Goal: Task Accomplishment & Management: Use online tool/utility

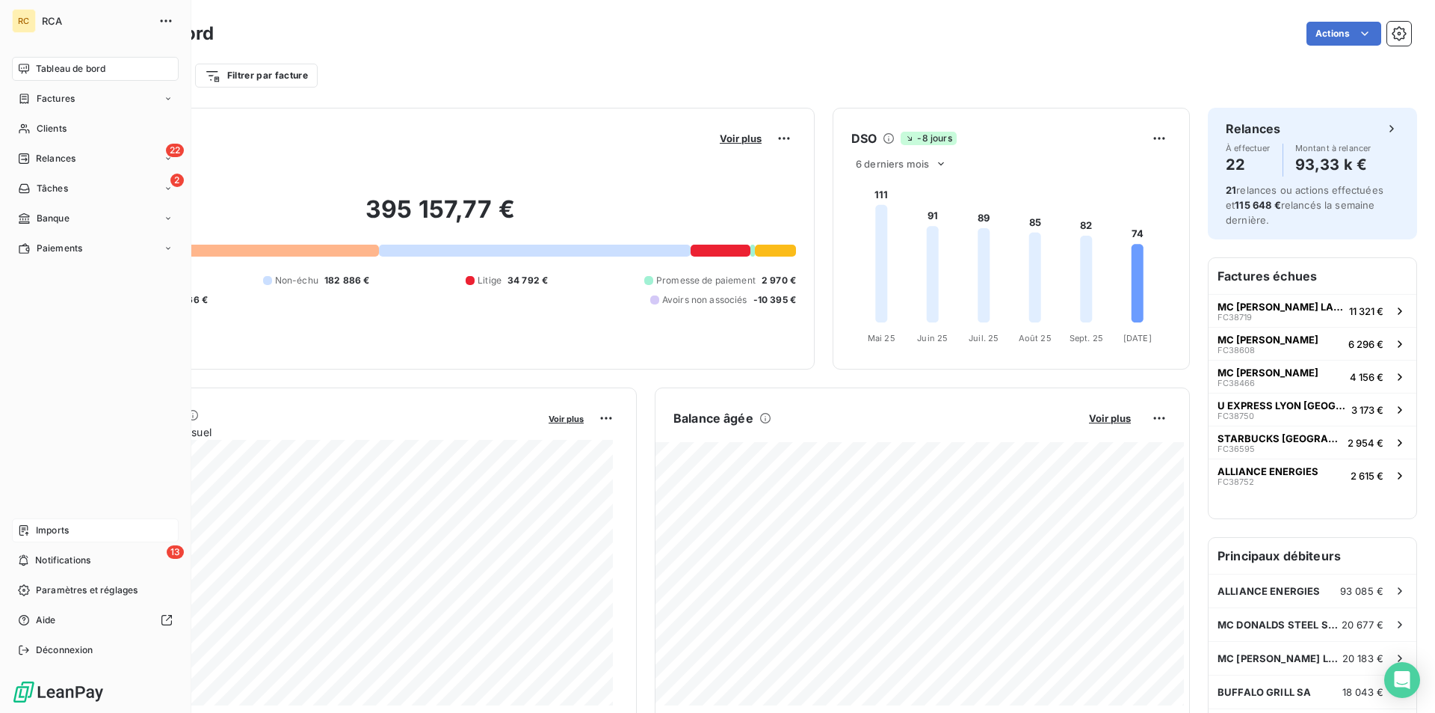
click at [29, 525] on icon at bounding box center [24, 530] width 12 height 12
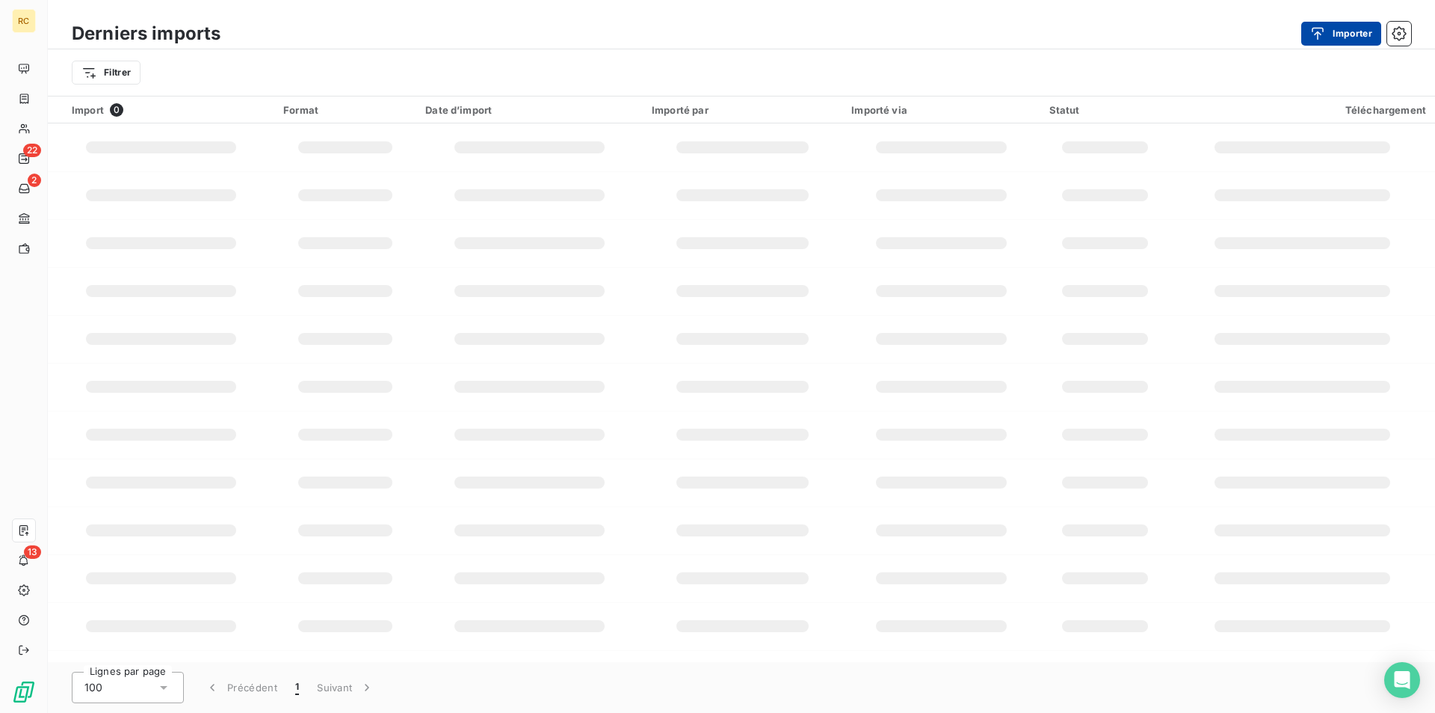
click at [1338, 29] on button "Importer" at bounding box center [1342, 34] width 80 height 24
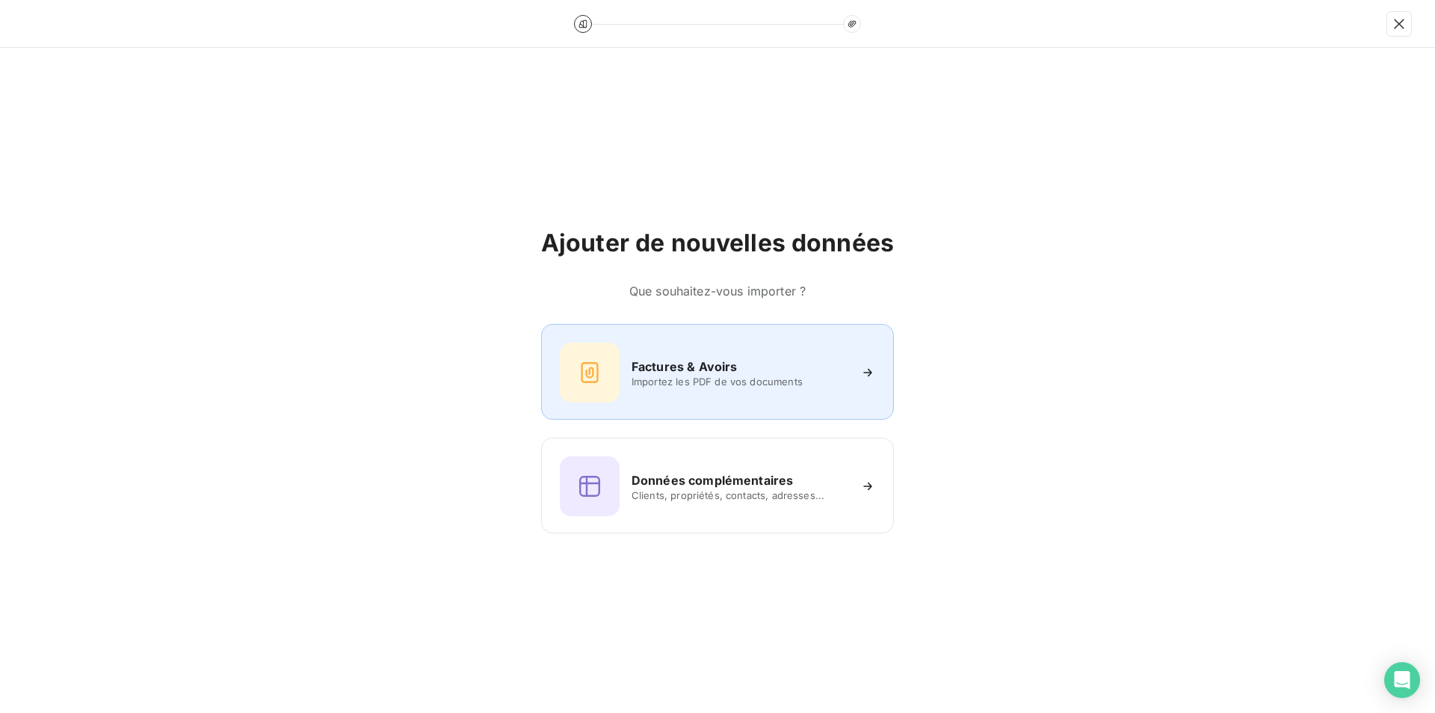
click at [688, 360] on h6 "Factures & Avoirs" at bounding box center [685, 366] width 106 height 18
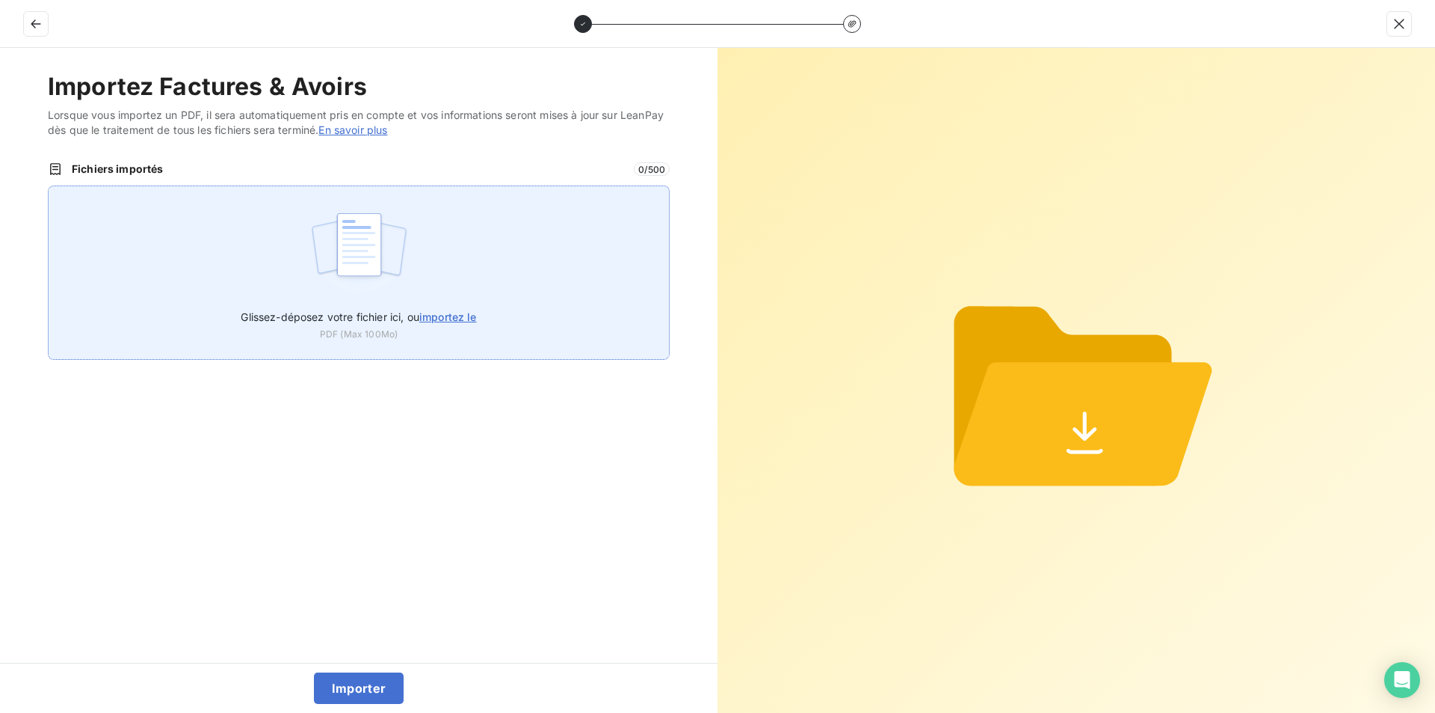
click at [439, 316] on span "importez le" at bounding box center [448, 316] width 58 height 13
click at [49, 186] on input "Glissez-déposez votre fichier ici, ou importez le" at bounding box center [48, 185] width 1 height 1
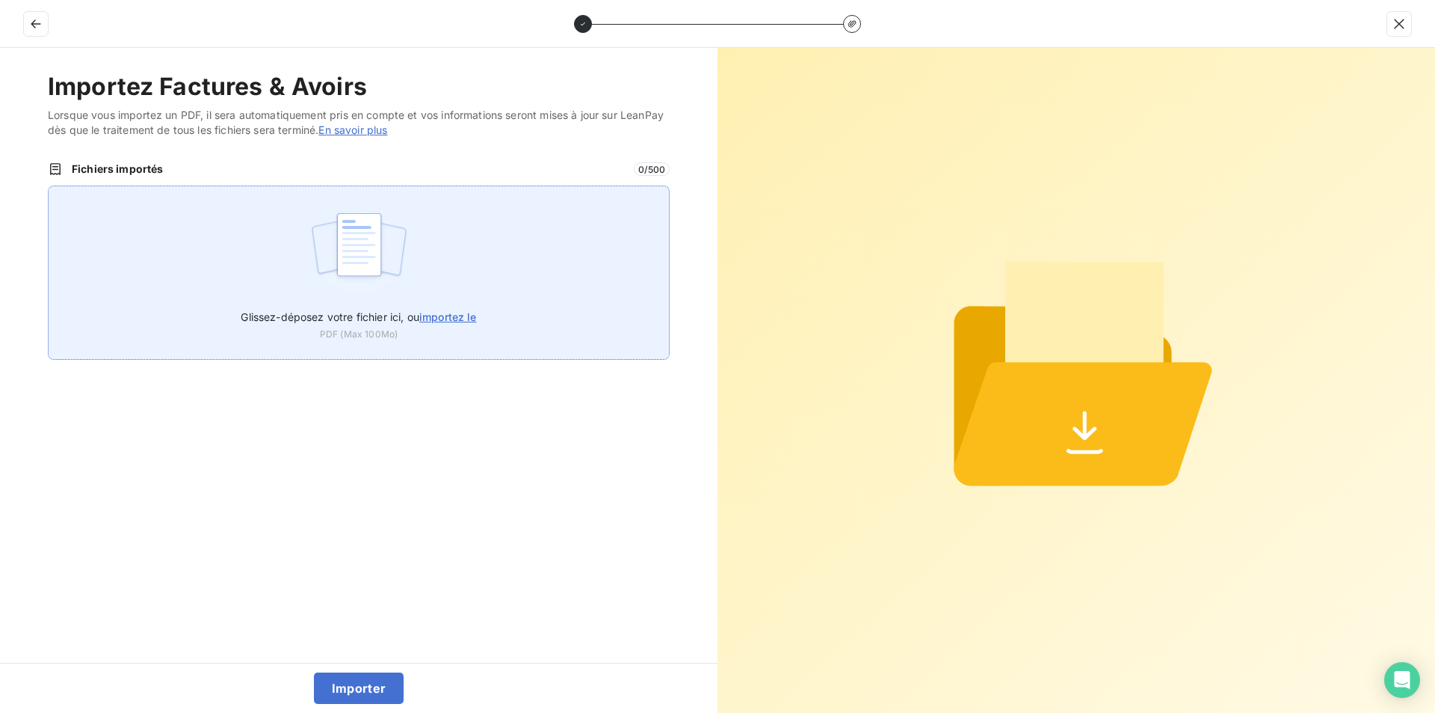
type input "C:\fakepath\FC39055.pdf"
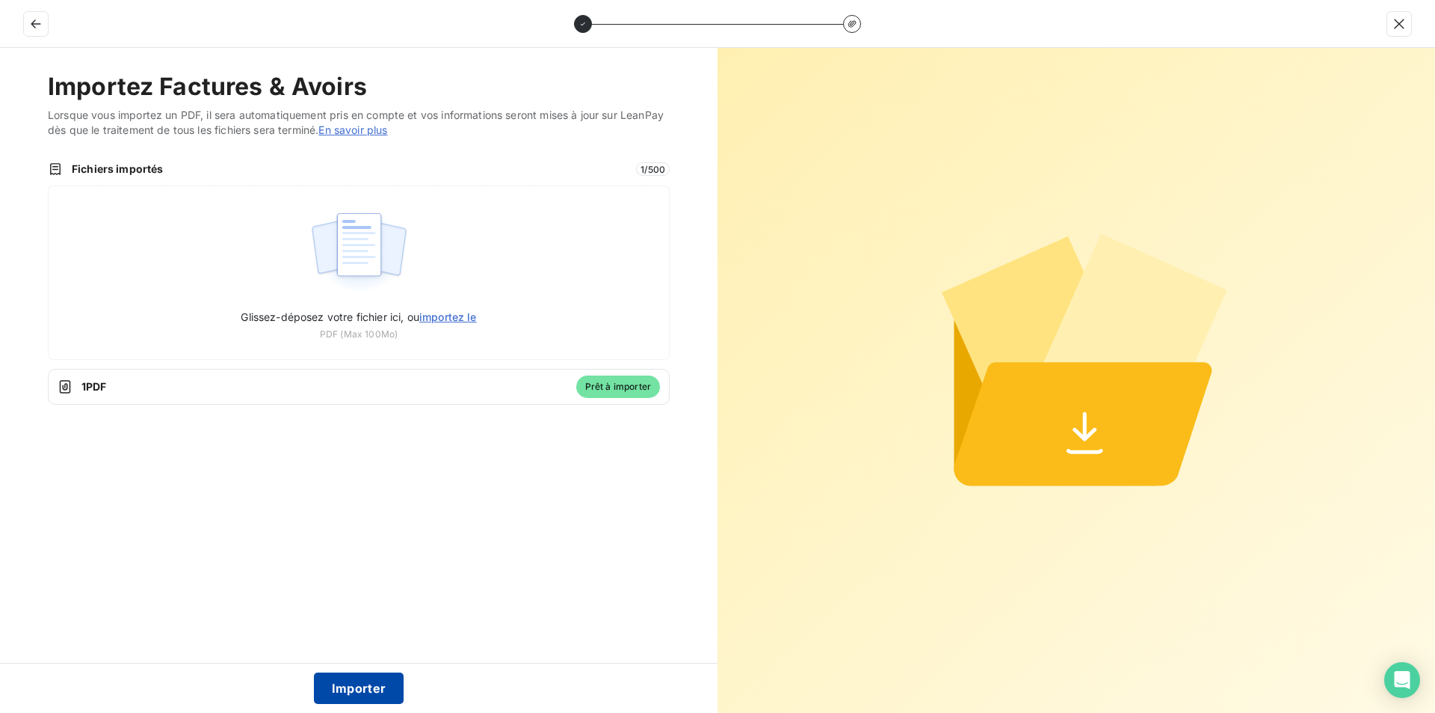
click at [365, 693] on button "Importer" at bounding box center [359, 687] width 90 height 31
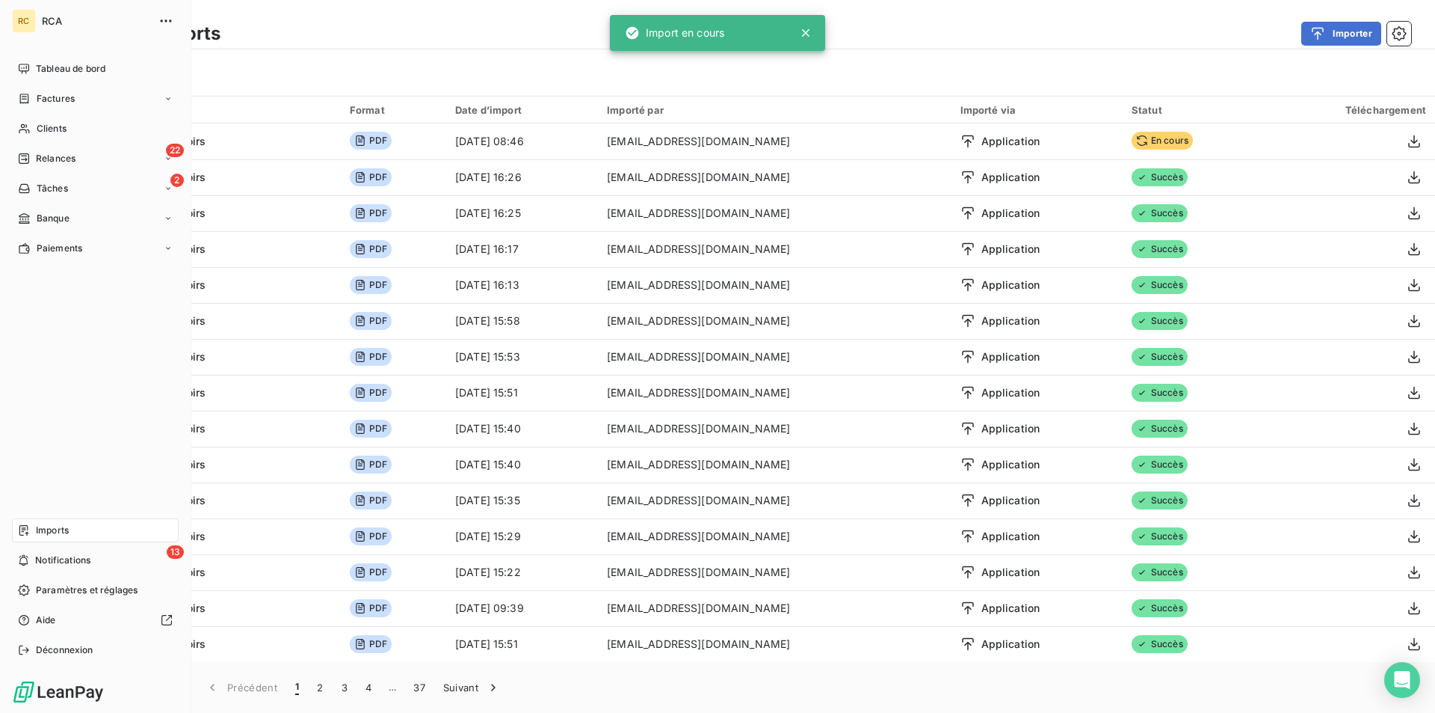
drag, startPoint x: 69, startPoint y: 93, endPoint x: 68, endPoint y: 85, distance: 7.5
click at [68, 93] on span "Factures" at bounding box center [56, 98] width 38 height 13
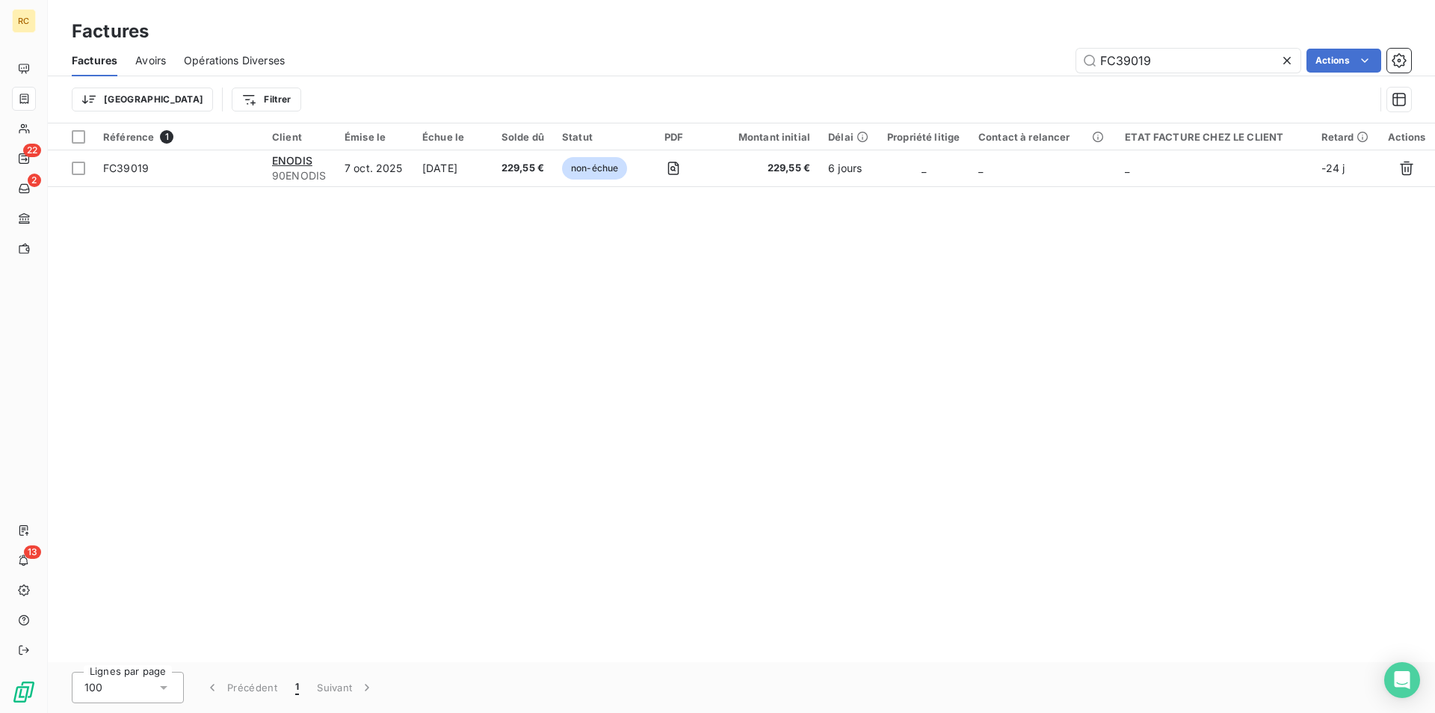
drag, startPoint x: 1145, startPoint y: 60, endPoint x: 1090, endPoint y: 45, distance: 57.3
click at [1086, 45] on div "Factures Avoirs Opérations Diverses FC39019 Actions" at bounding box center [742, 60] width 1388 height 31
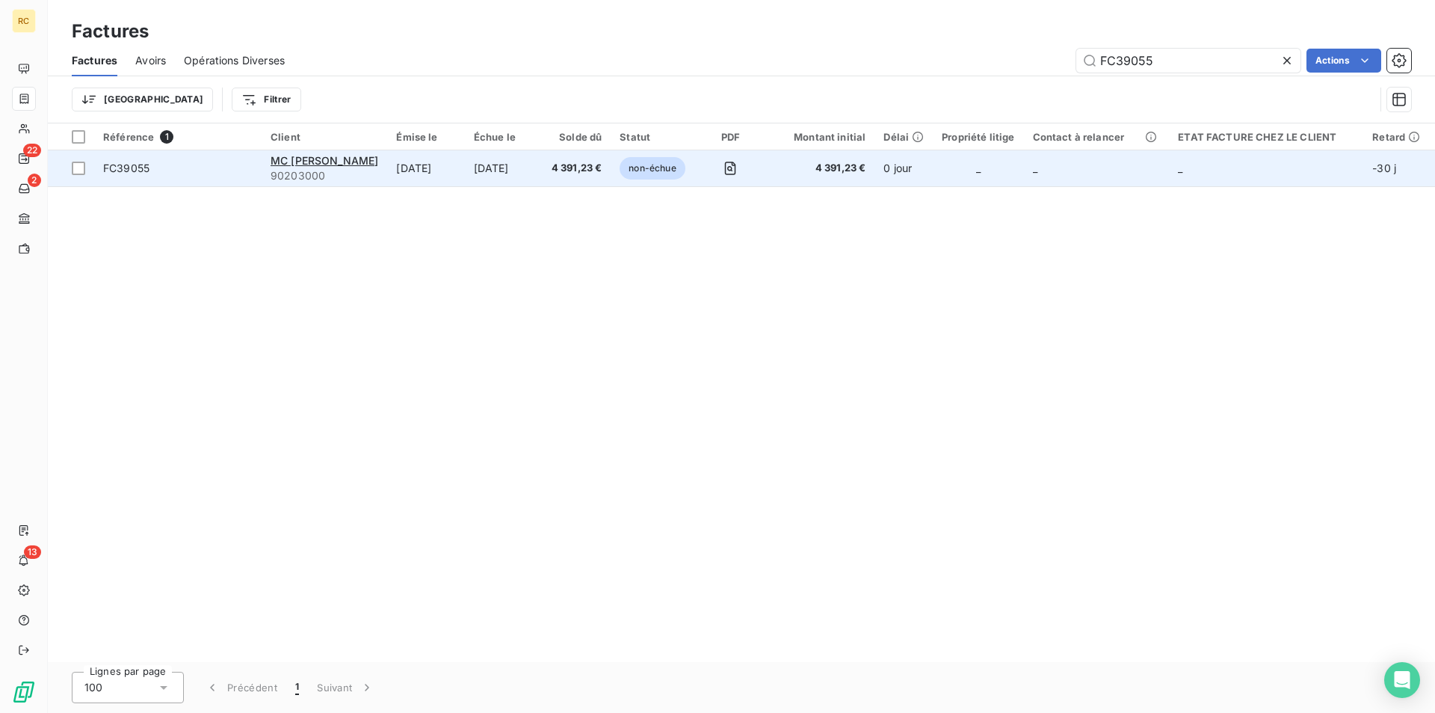
type input "FC39055"
click at [147, 167] on span "FC39055" at bounding box center [126, 167] width 46 height 13
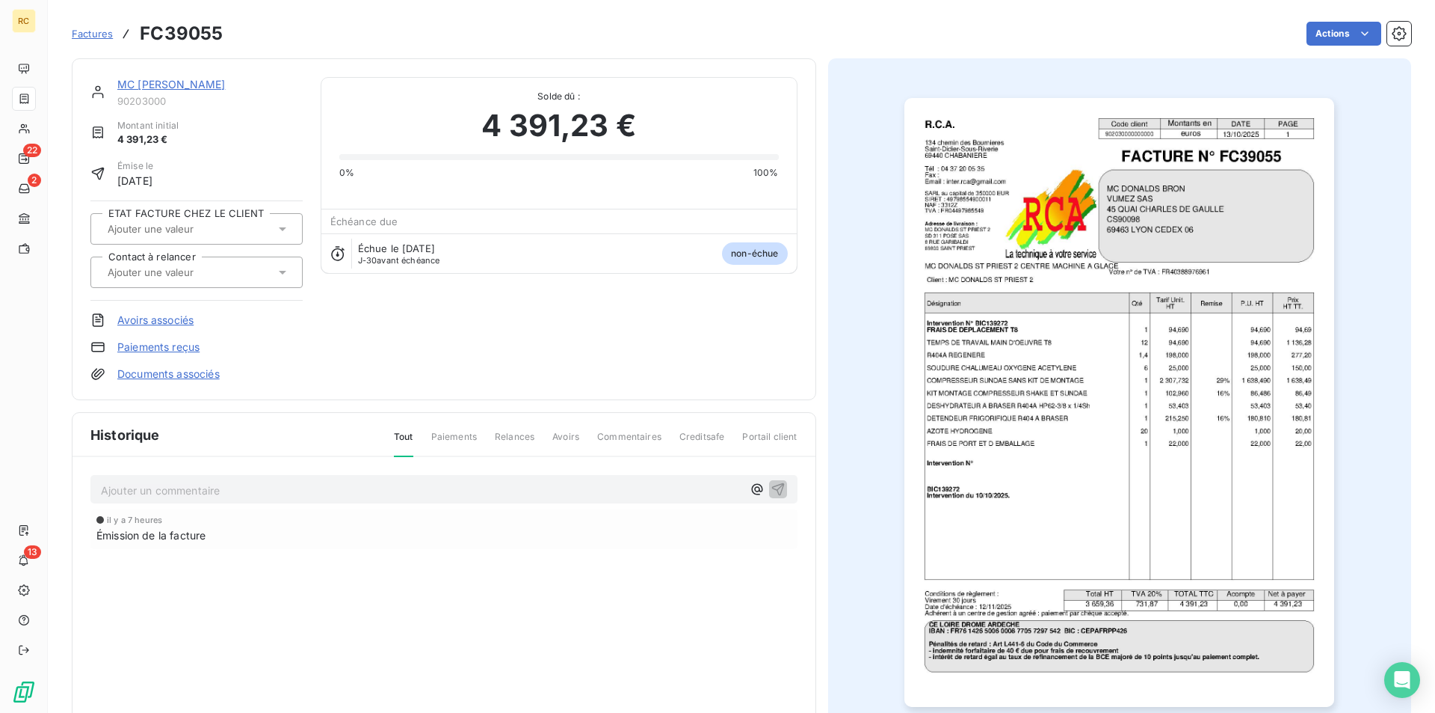
click at [163, 376] on link "Documents associés" at bounding box center [168, 373] width 102 height 15
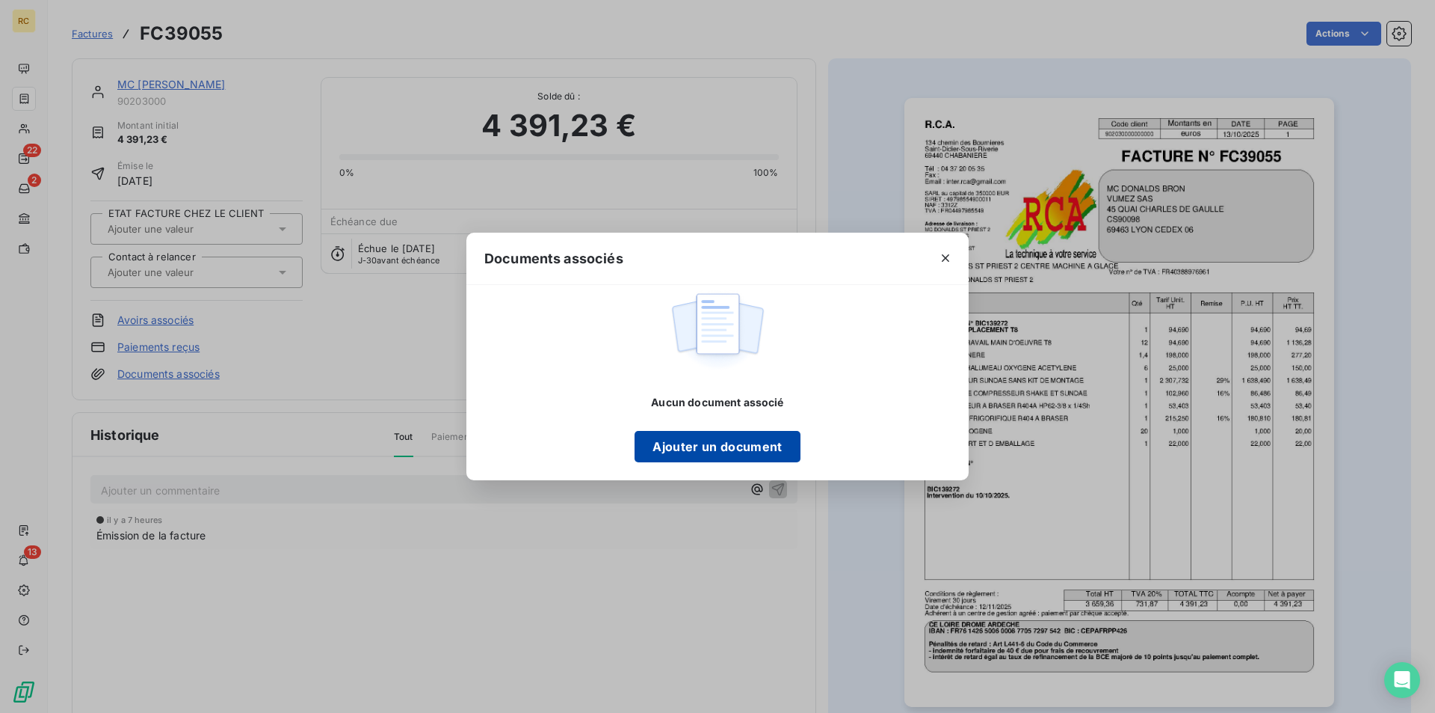
click at [653, 434] on button "Ajouter un document" at bounding box center [717, 446] width 165 height 31
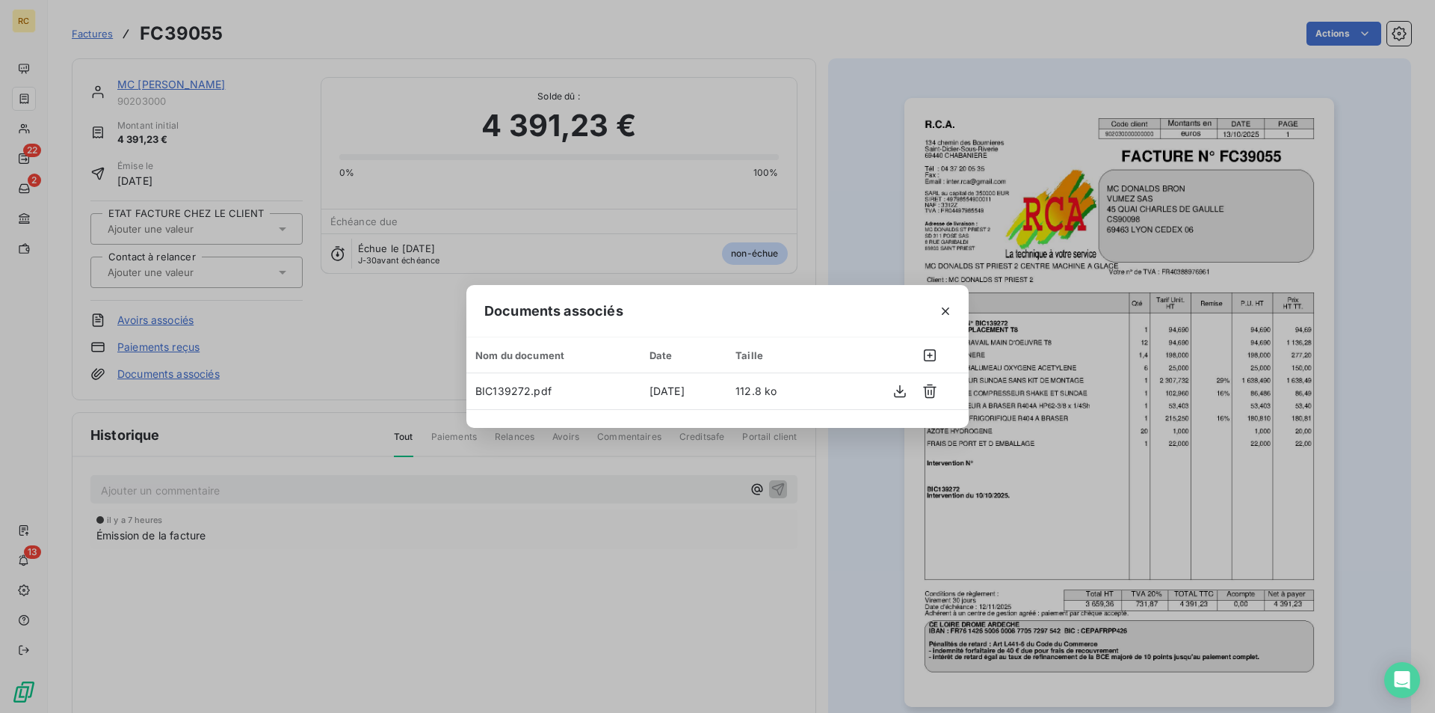
drag, startPoint x: 264, startPoint y: 121, endPoint x: 259, endPoint y: 109, distance: 13.1
click at [265, 121] on div "Documents associés Nom du document Date Taille BIC139272.pdf [DATE] 112.8 ko" at bounding box center [717, 356] width 1435 height 713
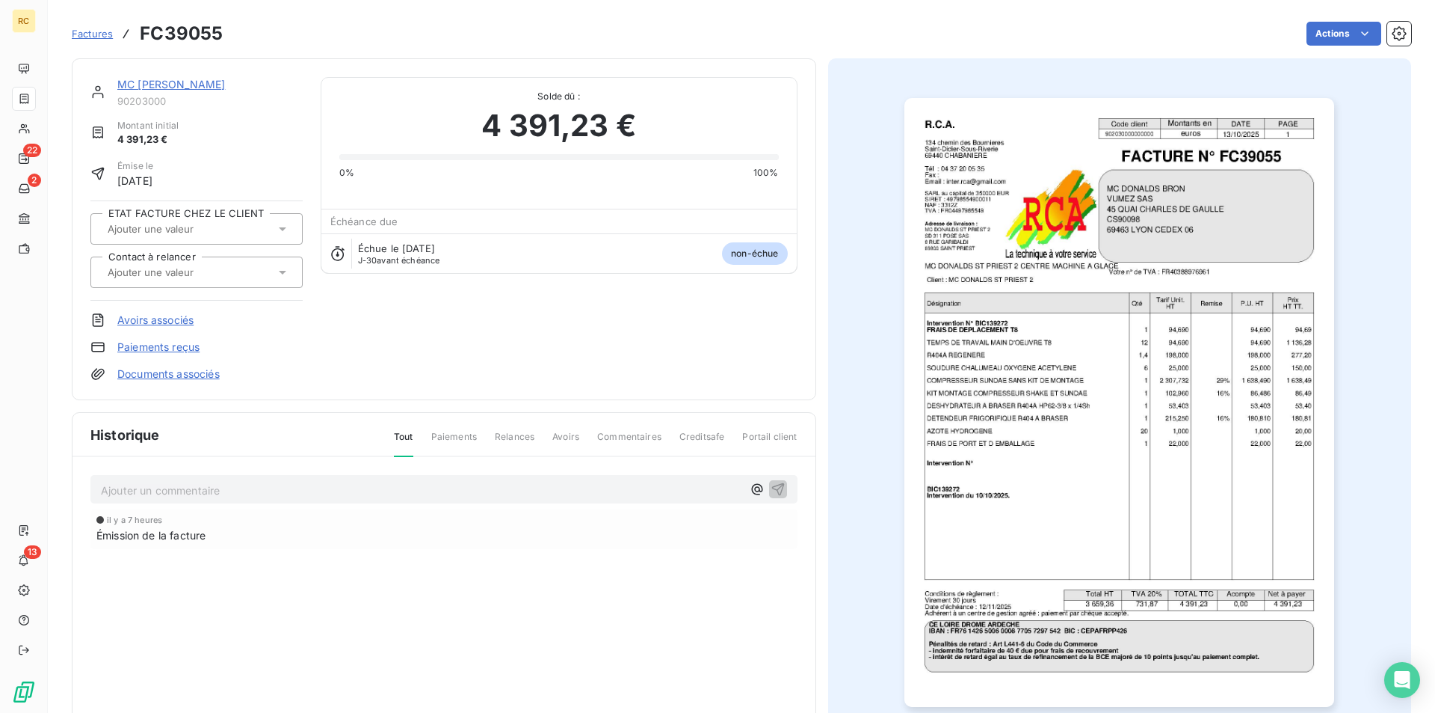
click at [197, 81] on link "MC [PERSON_NAME]" at bounding box center [171, 84] width 108 height 13
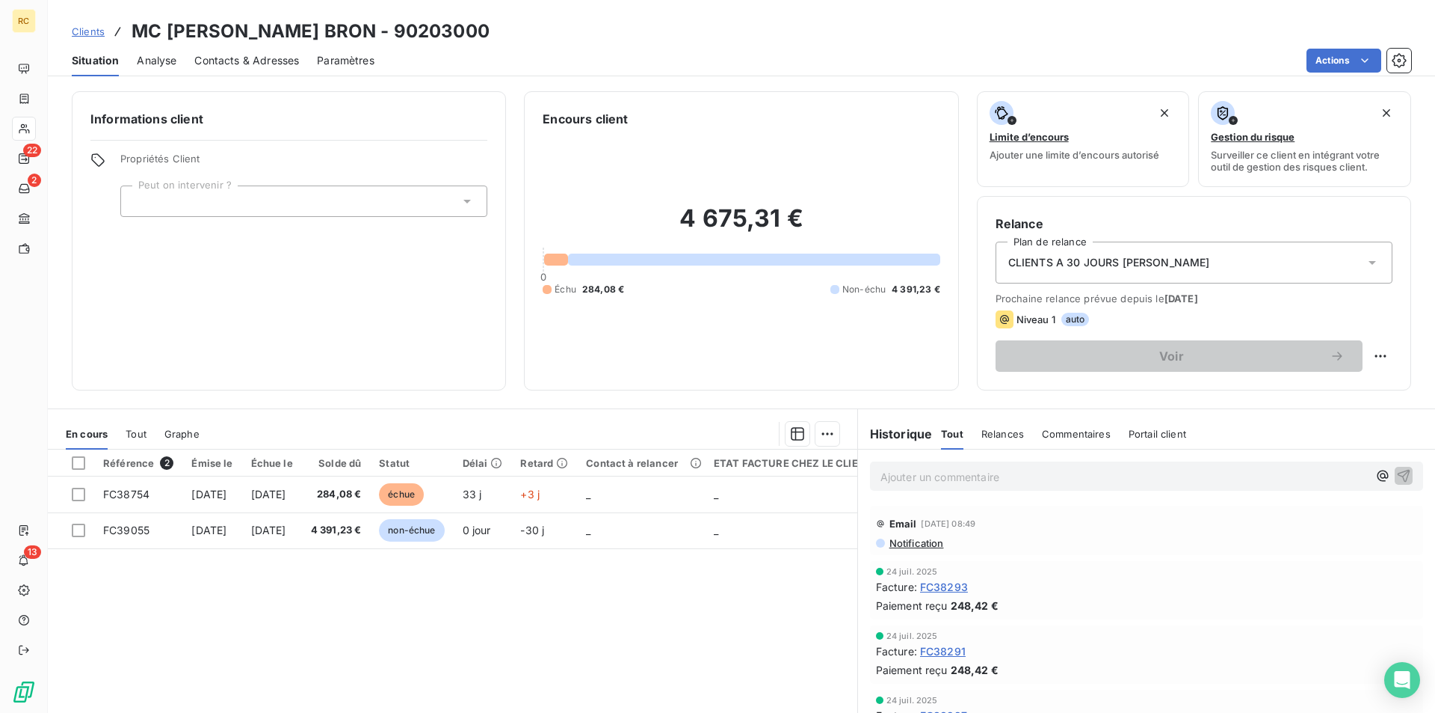
click at [265, 63] on span "Contacts & Adresses" at bounding box center [246, 60] width 105 height 15
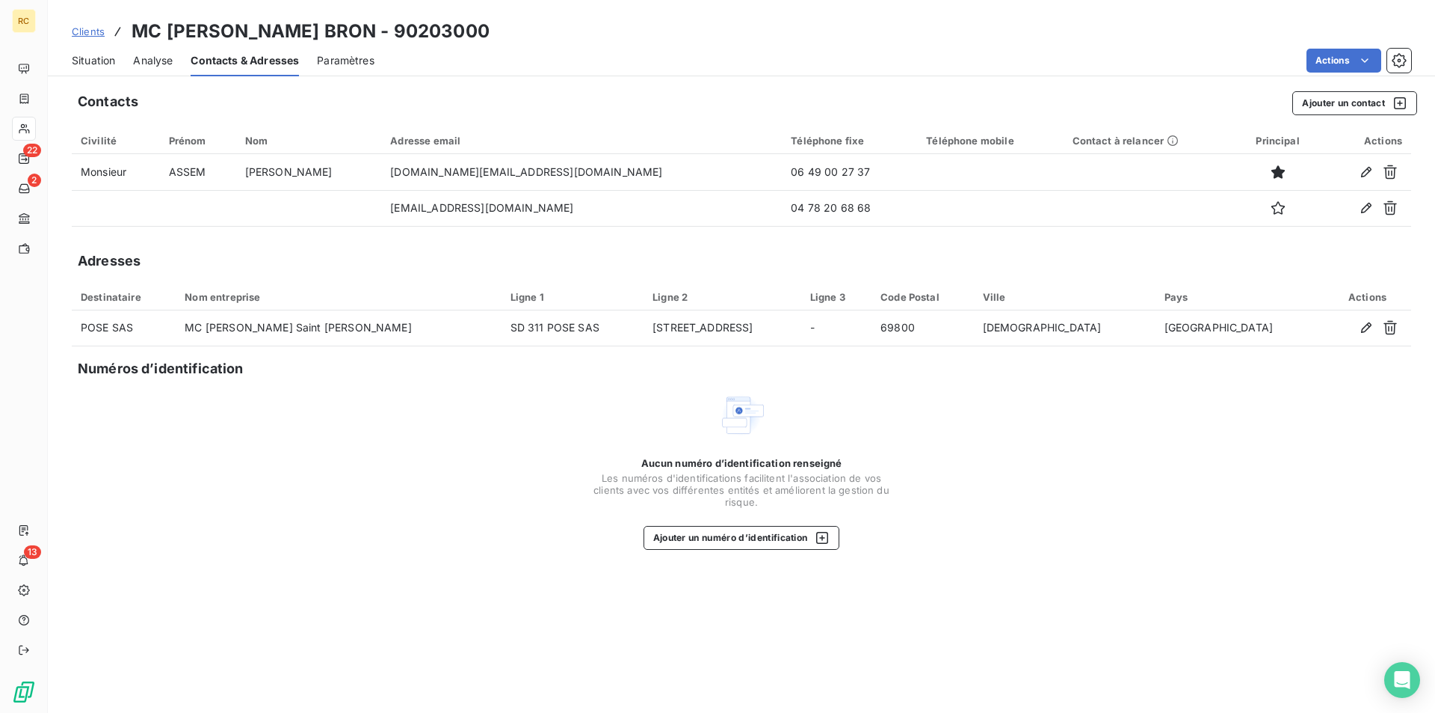
click at [458, 464] on div "Aucun numéro d’identification renseigné Les numéros d'identifications faciliten…" at bounding box center [742, 470] width 1340 height 159
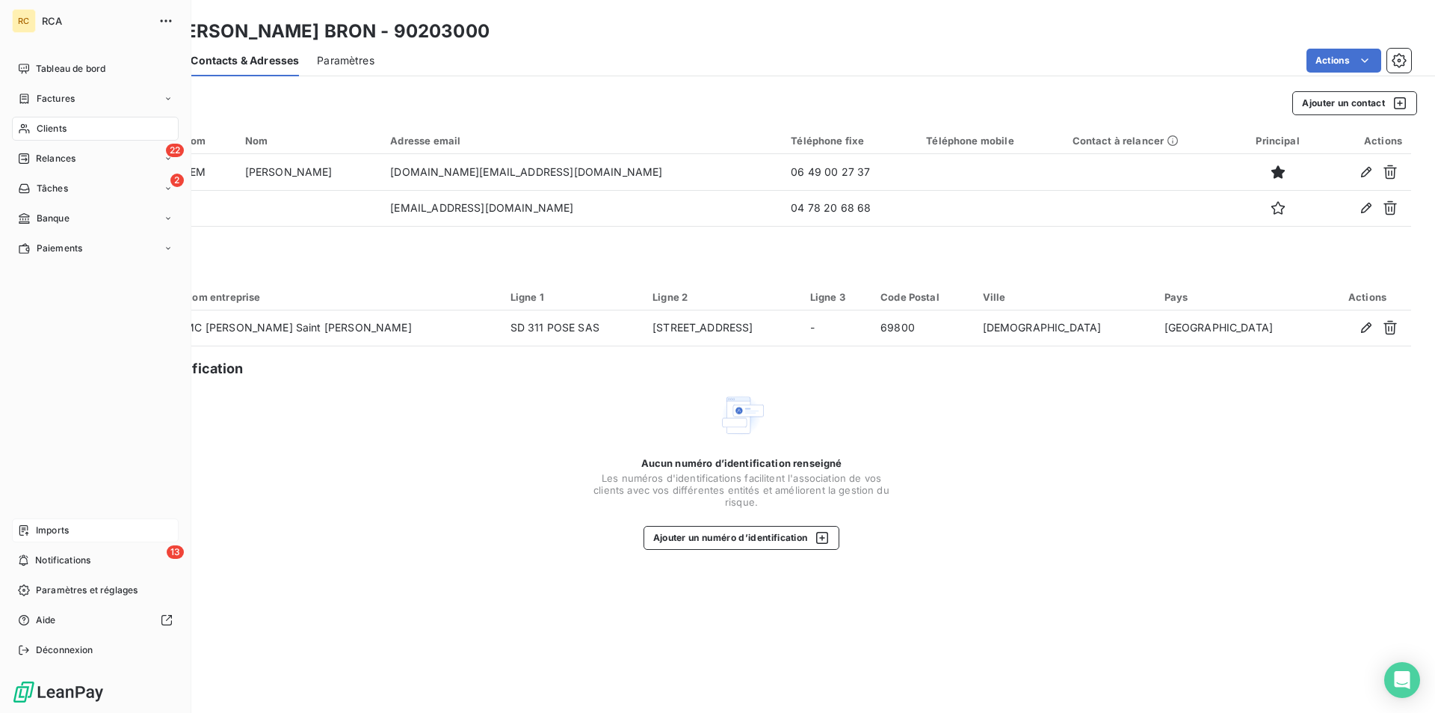
click at [26, 526] on icon at bounding box center [23, 530] width 9 height 10
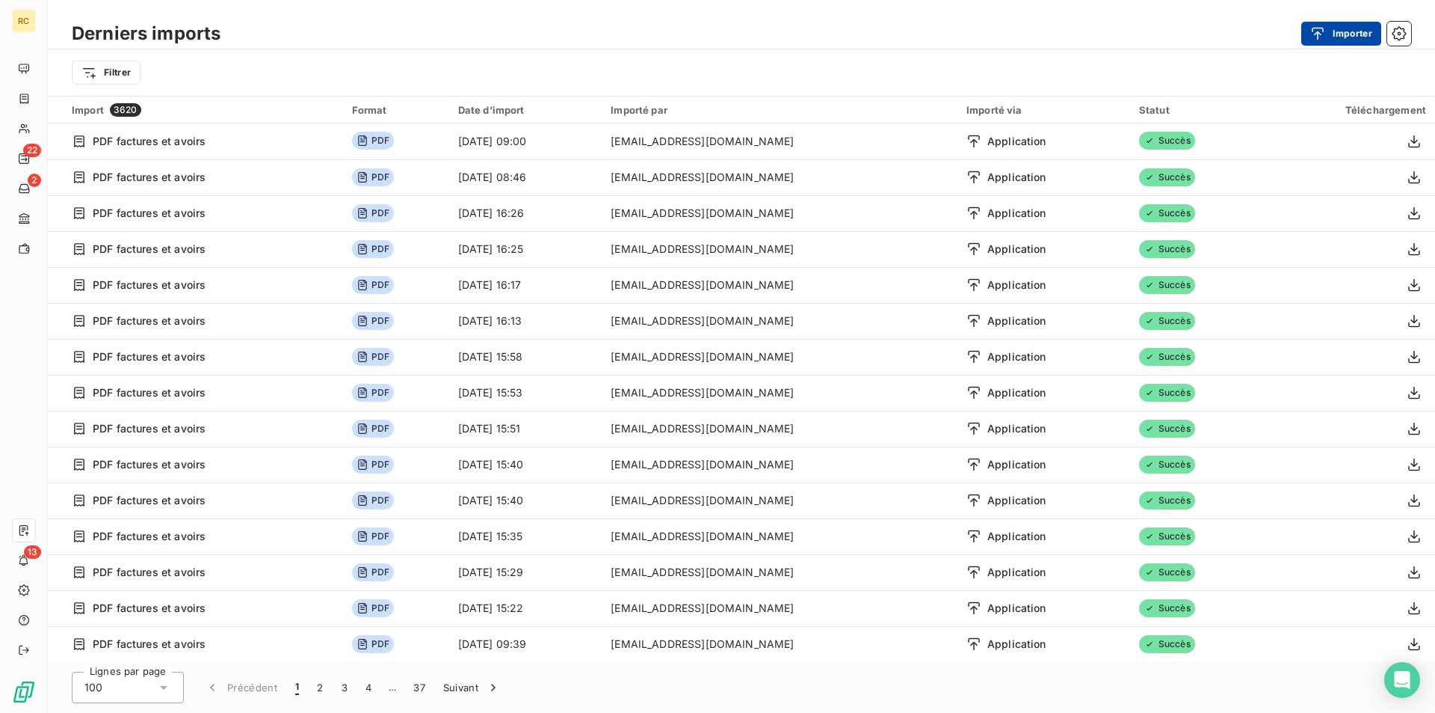
click at [1342, 33] on button "Importer" at bounding box center [1342, 34] width 80 height 24
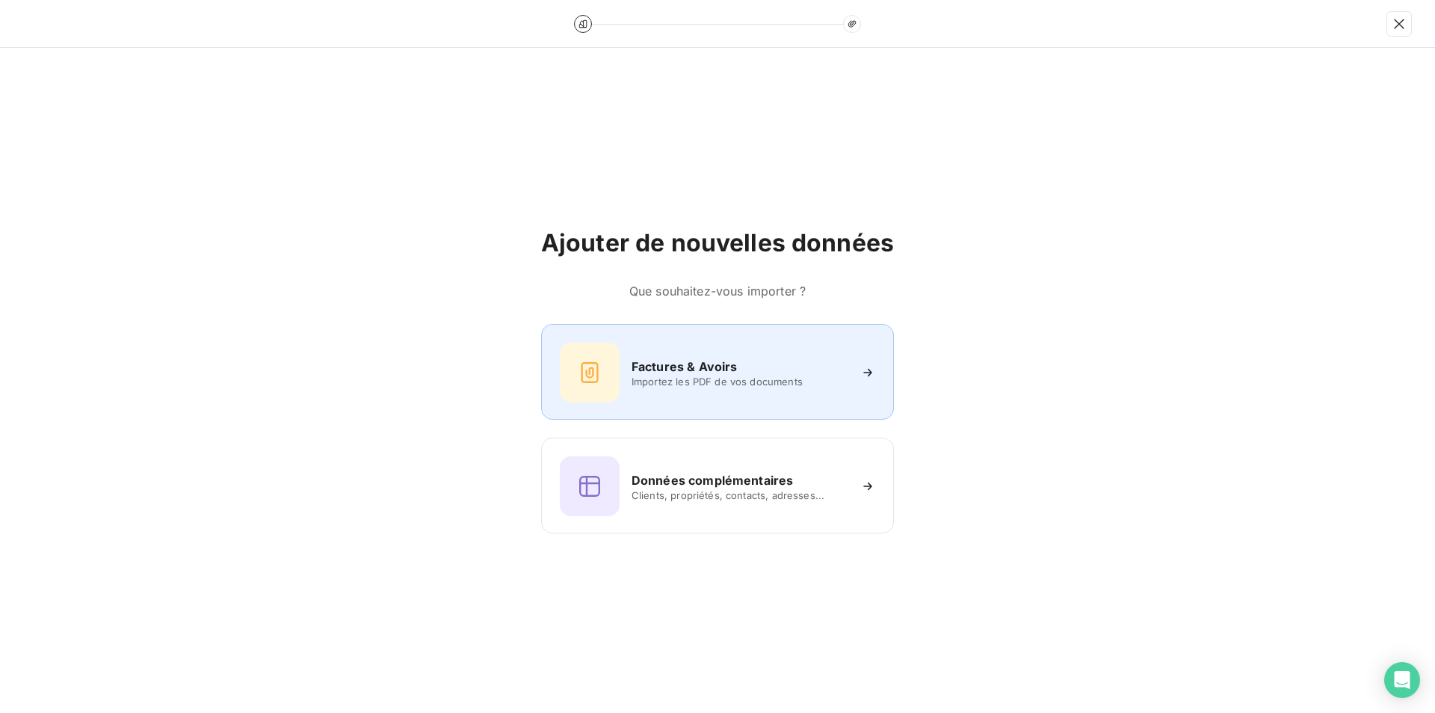
click at [778, 339] on div "Factures & Avoirs Importez les PDF de vos documents" at bounding box center [717, 372] width 353 height 96
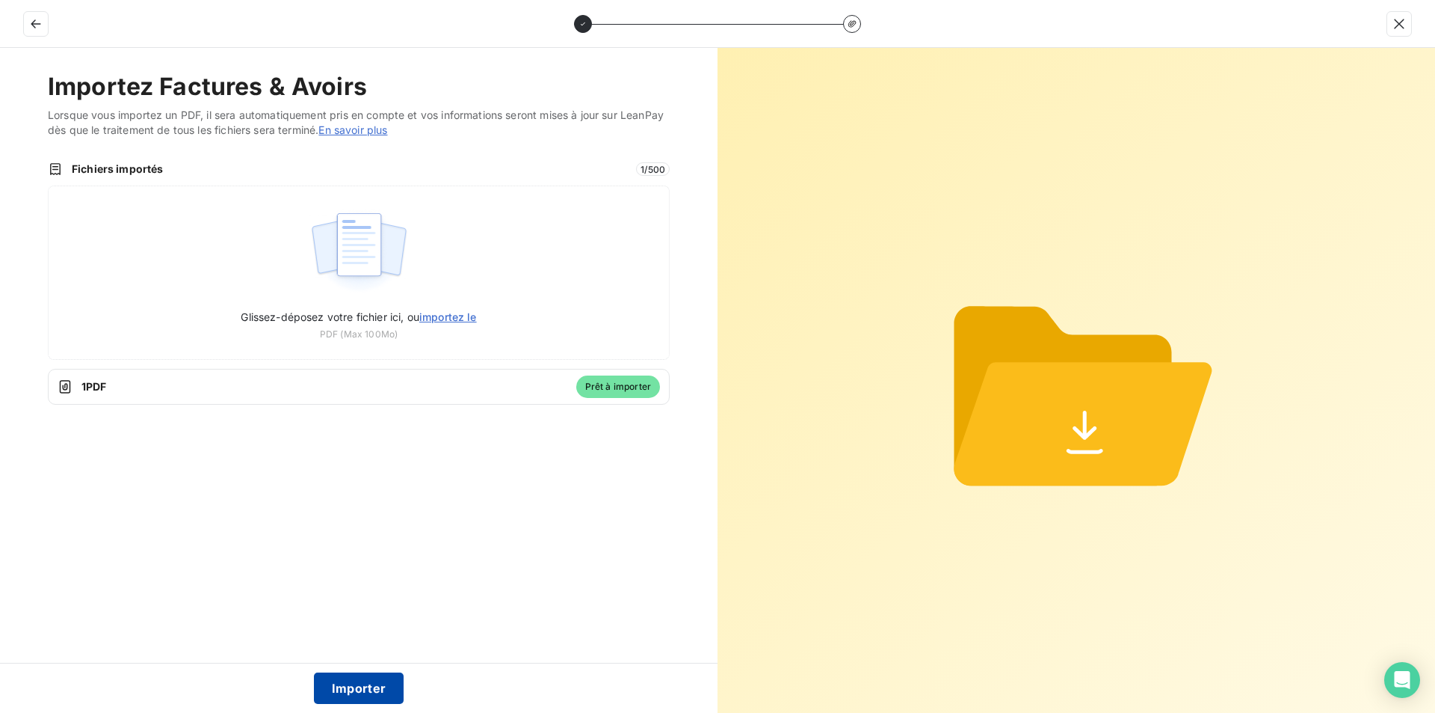
click at [344, 680] on button "Importer" at bounding box center [359, 687] width 90 height 31
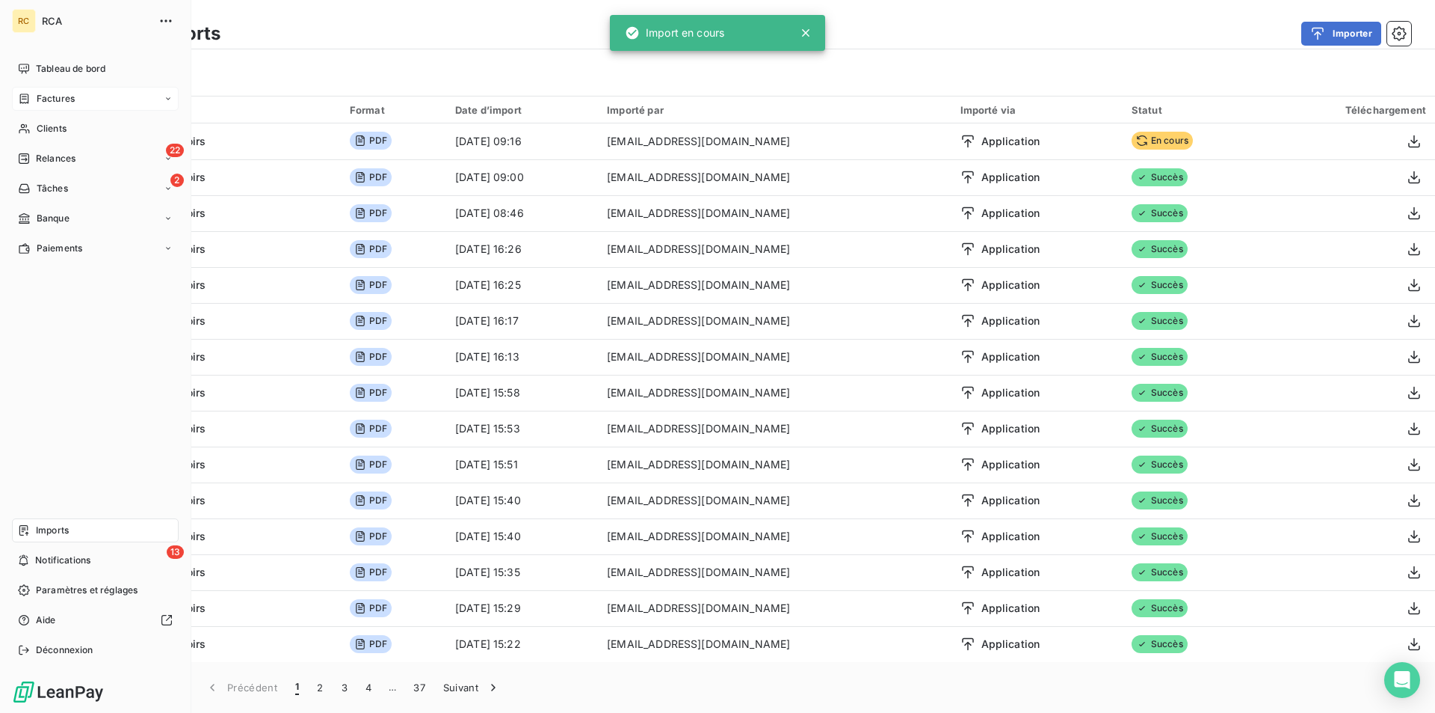
click at [22, 101] on icon at bounding box center [24, 99] width 13 height 12
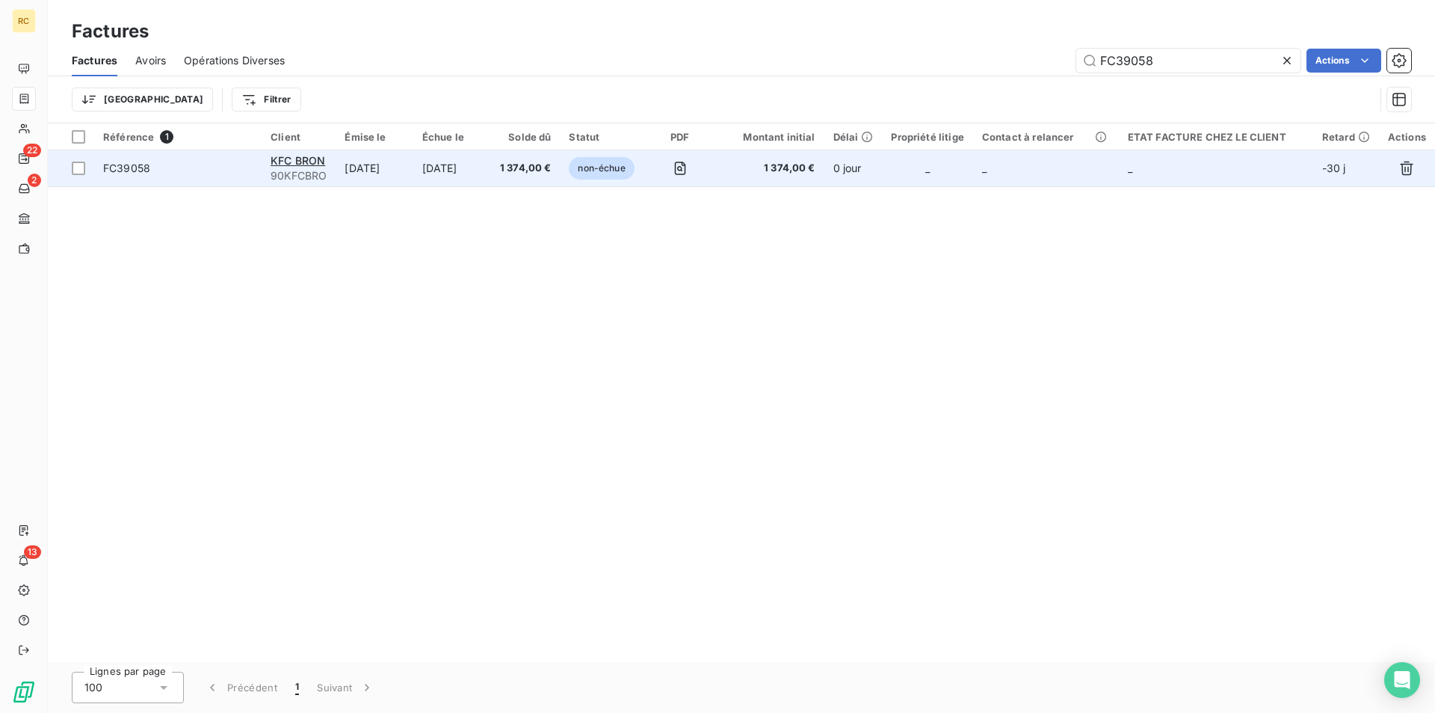
type input "FC39058"
click at [153, 179] on td "FC39058" at bounding box center [177, 168] width 167 height 36
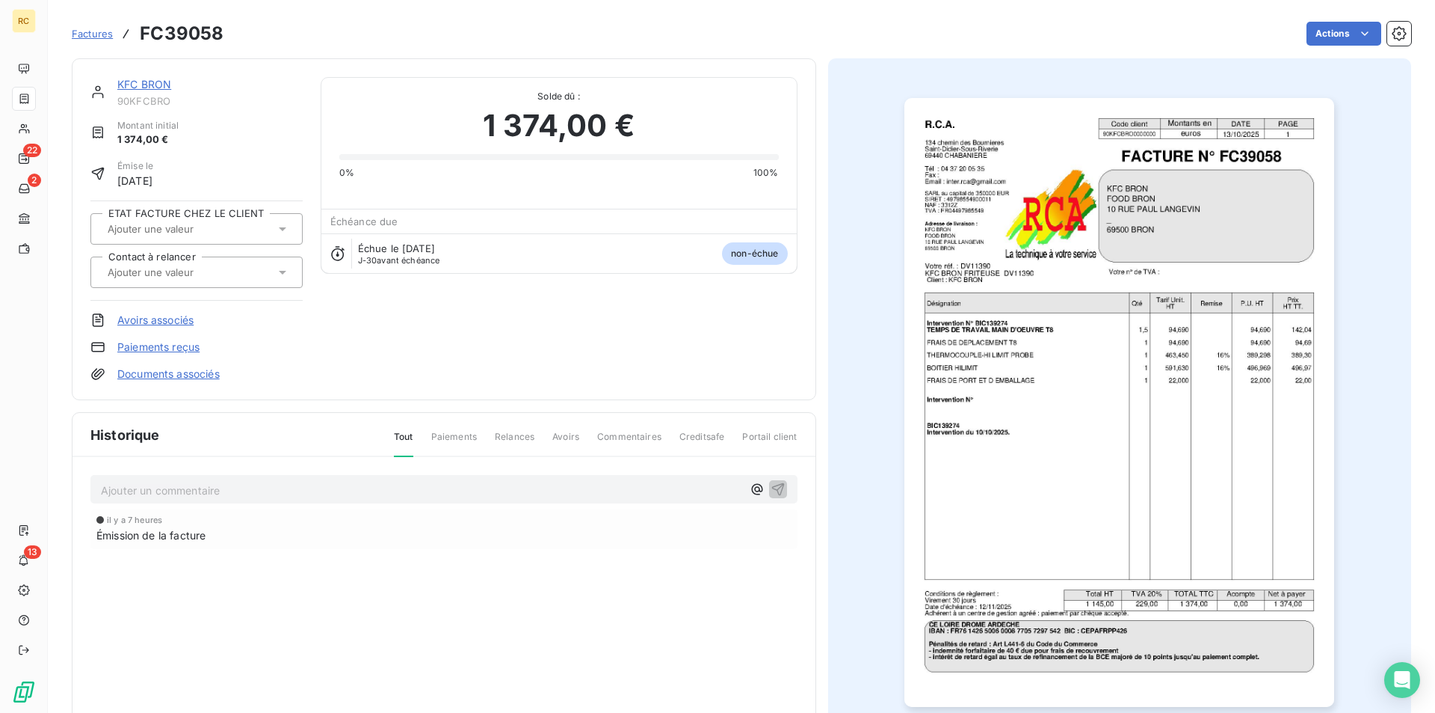
click at [203, 381] on link "Documents associés" at bounding box center [168, 373] width 102 height 15
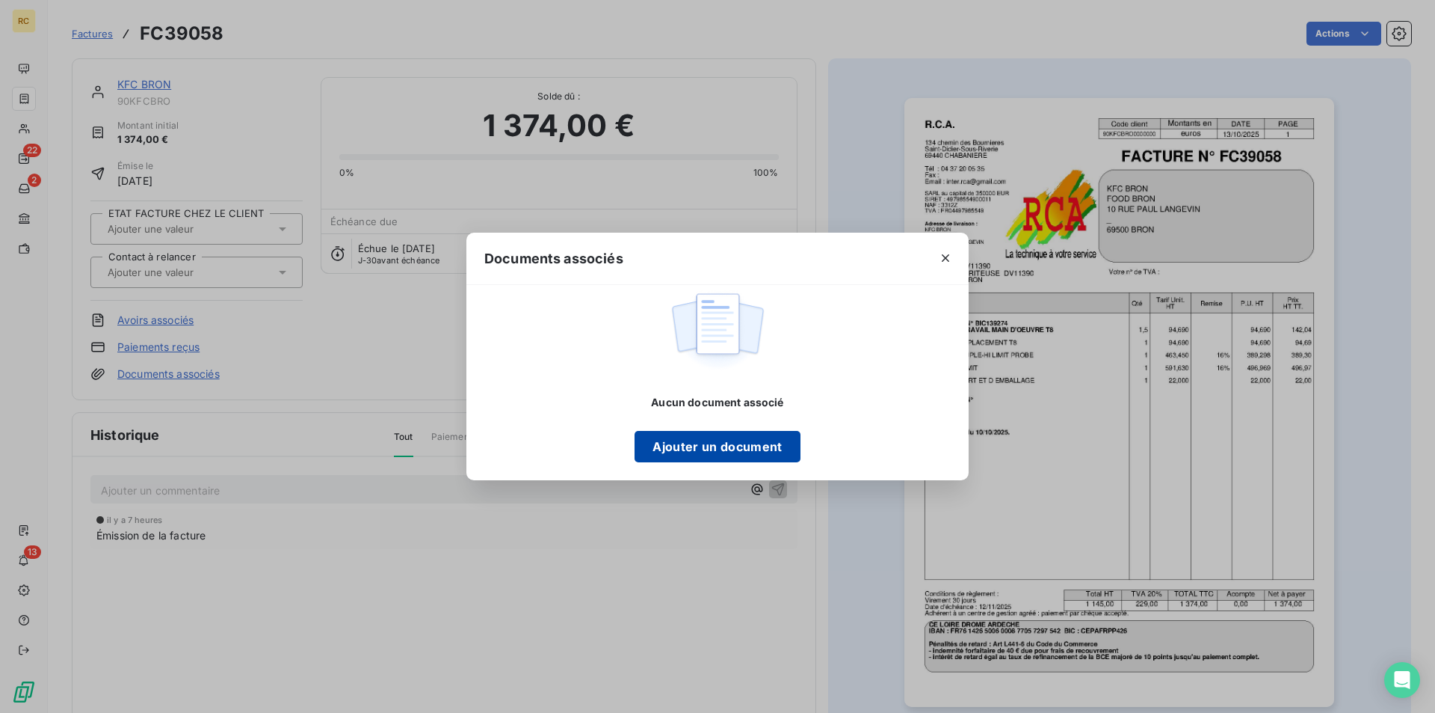
click at [689, 444] on button "Ajouter un document" at bounding box center [717, 446] width 165 height 31
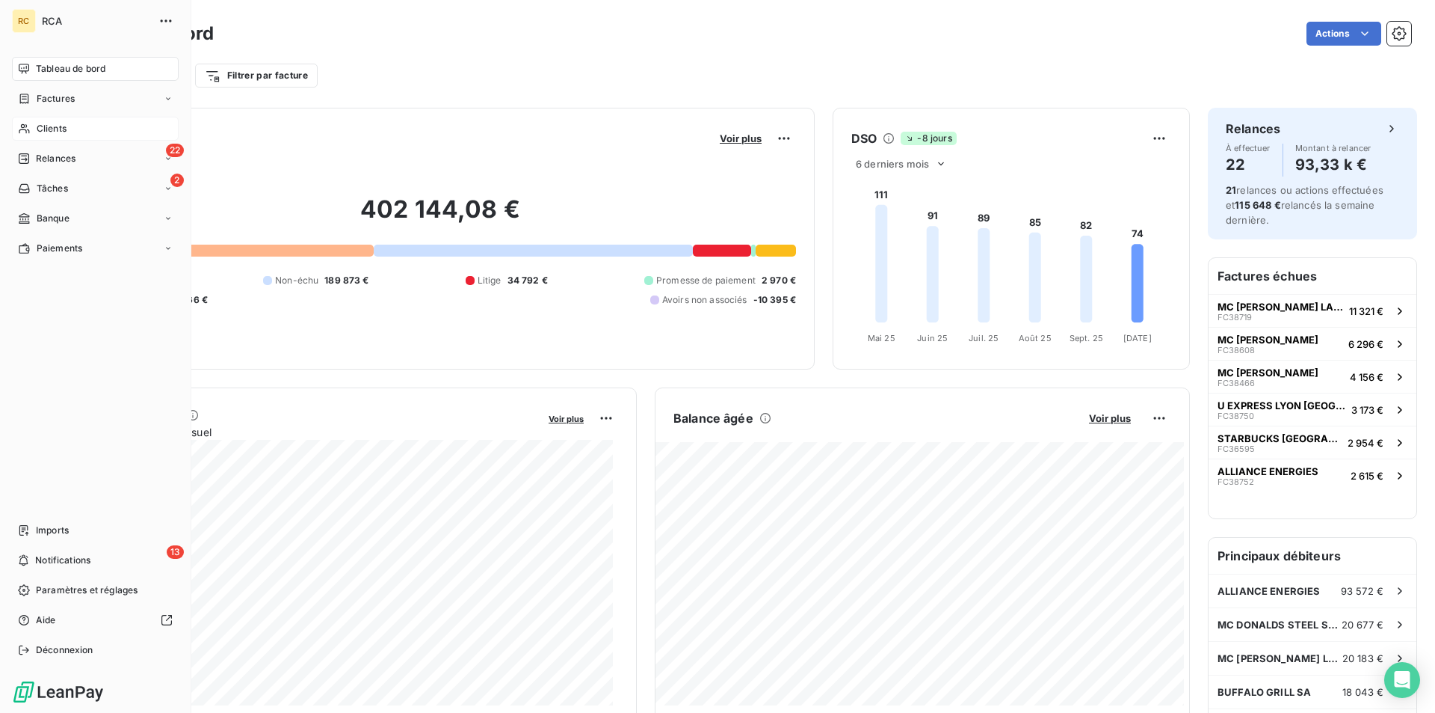
click at [46, 132] on span "Clients" at bounding box center [52, 128] width 30 height 13
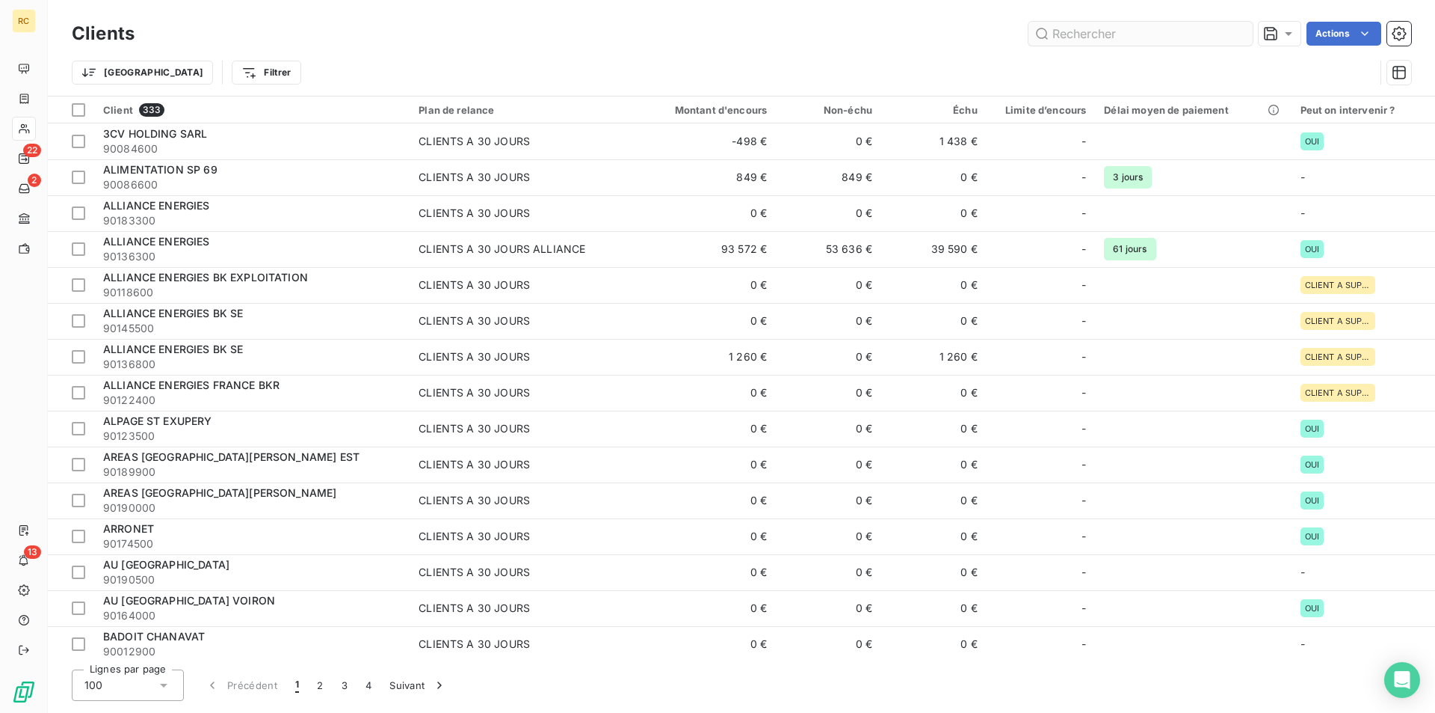
click at [1094, 32] on input "text" at bounding box center [1141, 34] width 224 height 24
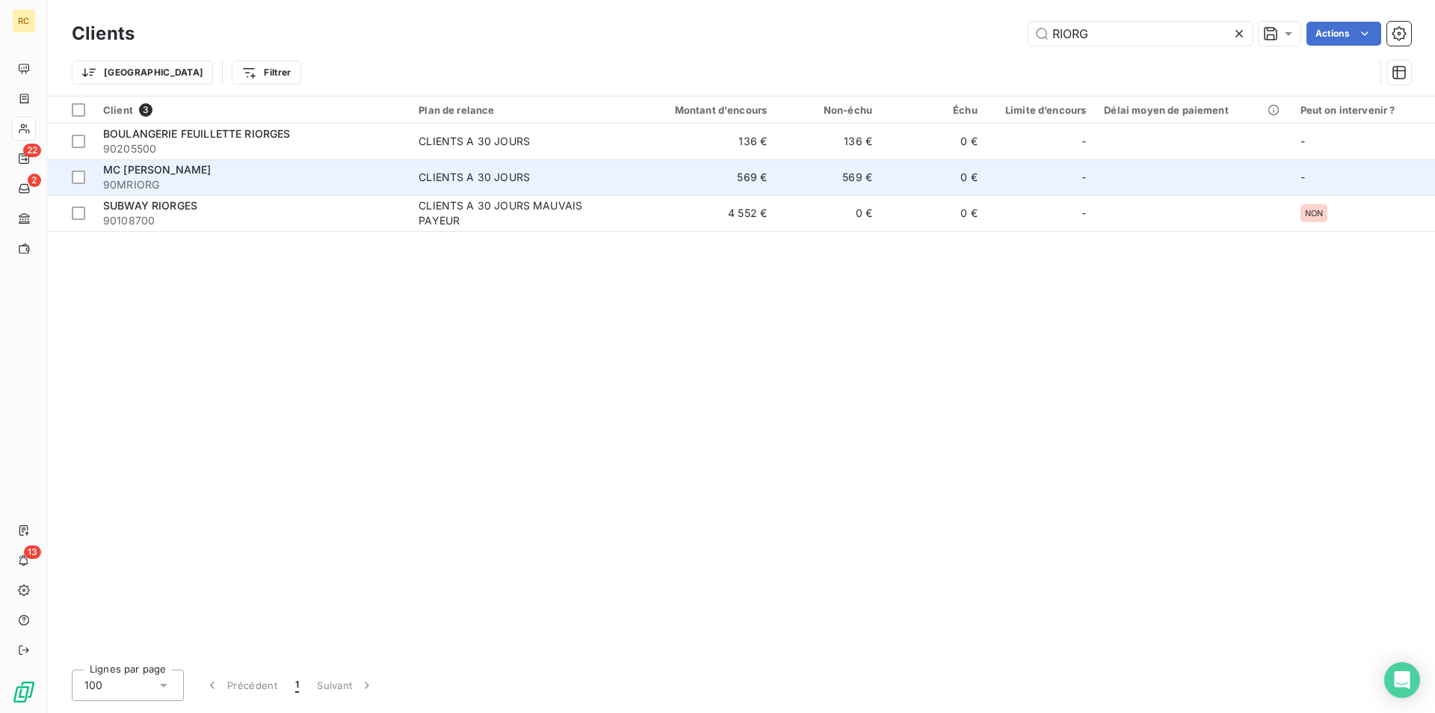
type input "RIORG"
click at [161, 176] on div "MC DONALDS RIORGES" at bounding box center [252, 169] width 298 height 15
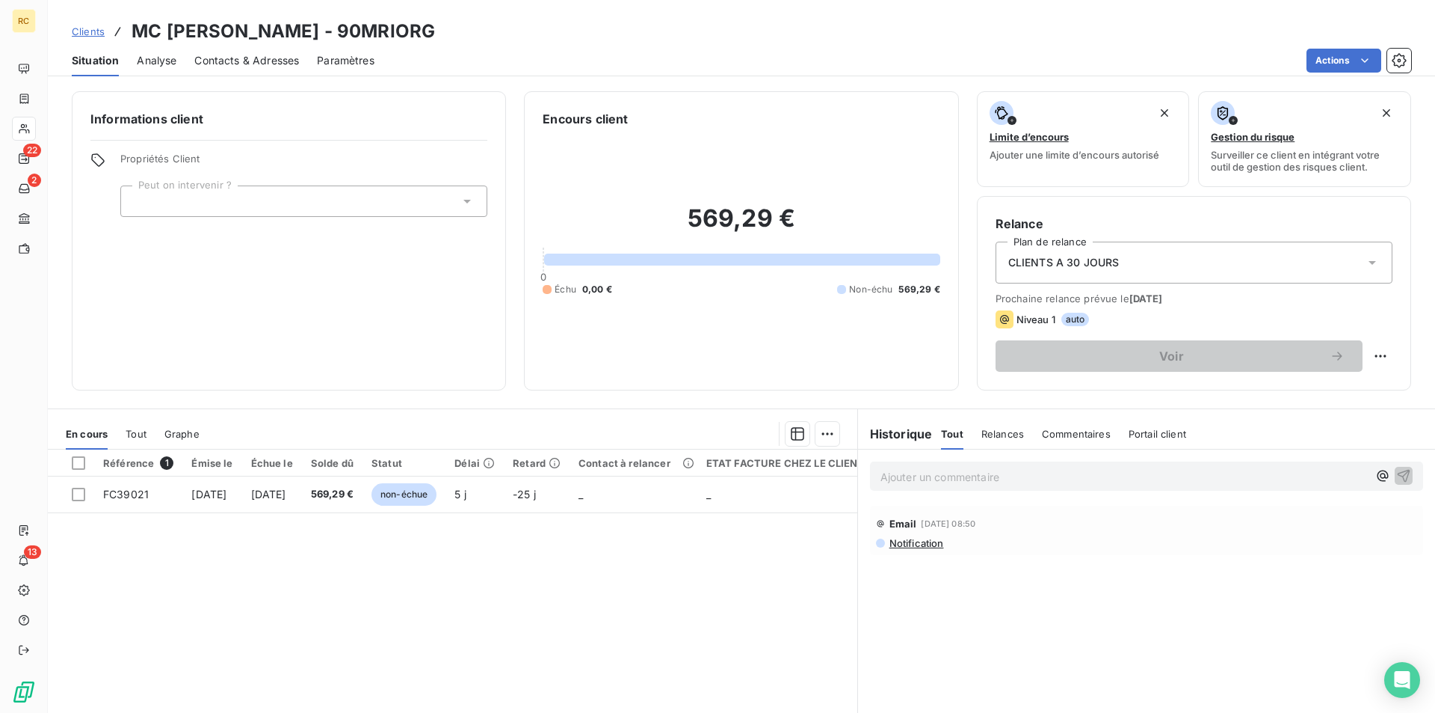
click at [247, 57] on span "Contacts & Adresses" at bounding box center [246, 60] width 105 height 15
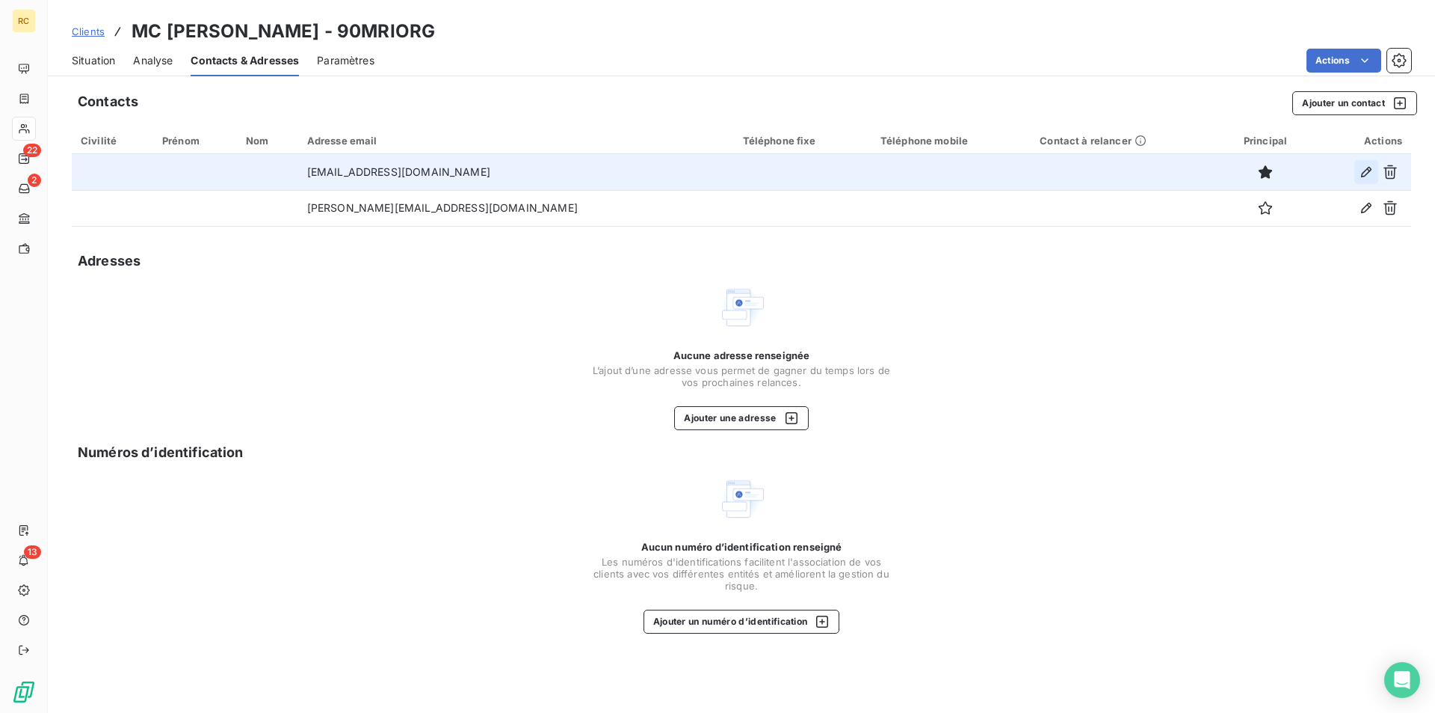
click at [1360, 170] on icon "button" at bounding box center [1366, 171] width 15 height 15
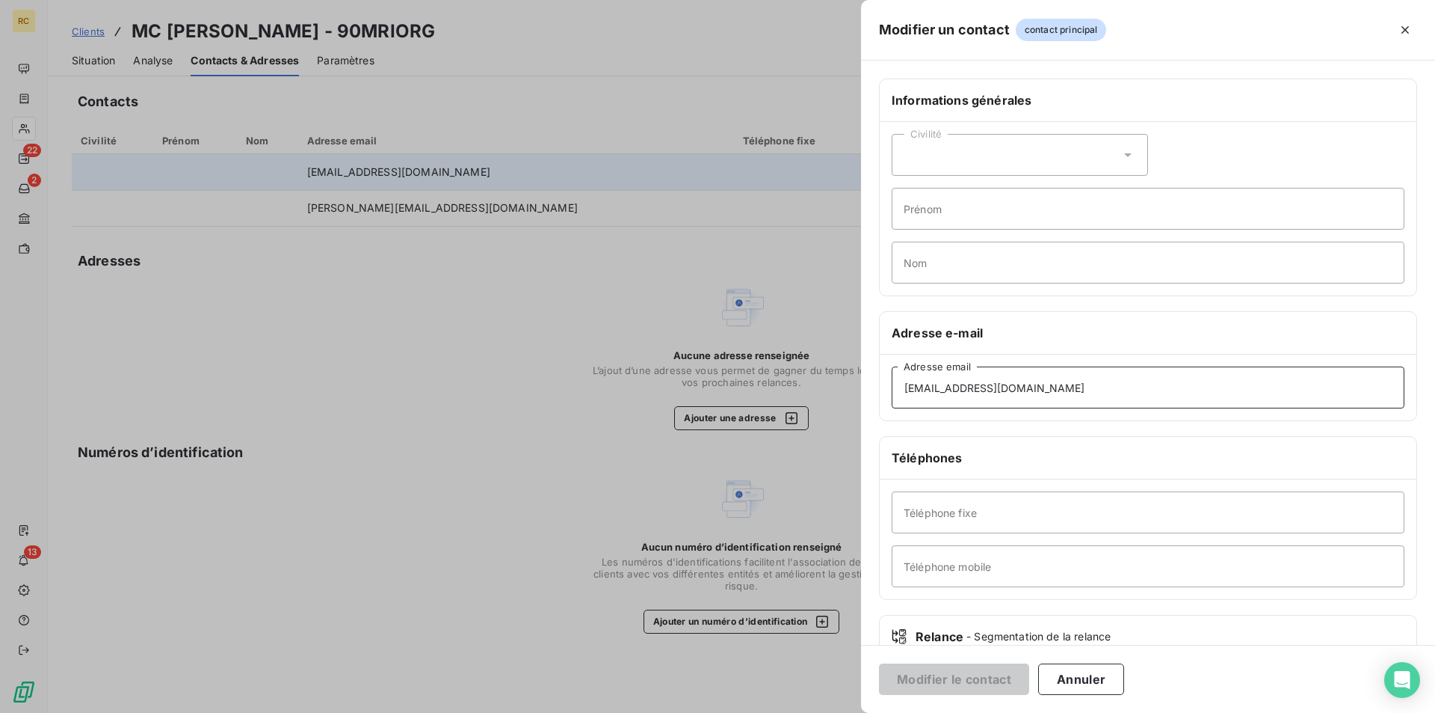
drag, startPoint x: 1046, startPoint y: 391, endPoint x: 899, endPoint y: 387, distance: 147.3
click at [898, 389] on input "riodrive@pdf.basware.com" at bounding box center [1148, 387] width 513 height 42
paste input "facturation.roanne@jmh-mcd.fr"
type input "facturation.roanne@jmh-mcd.fr"
click at [917, 684] on button "Modifier le contact" at bounding box center [954, 678] width 150 height 31
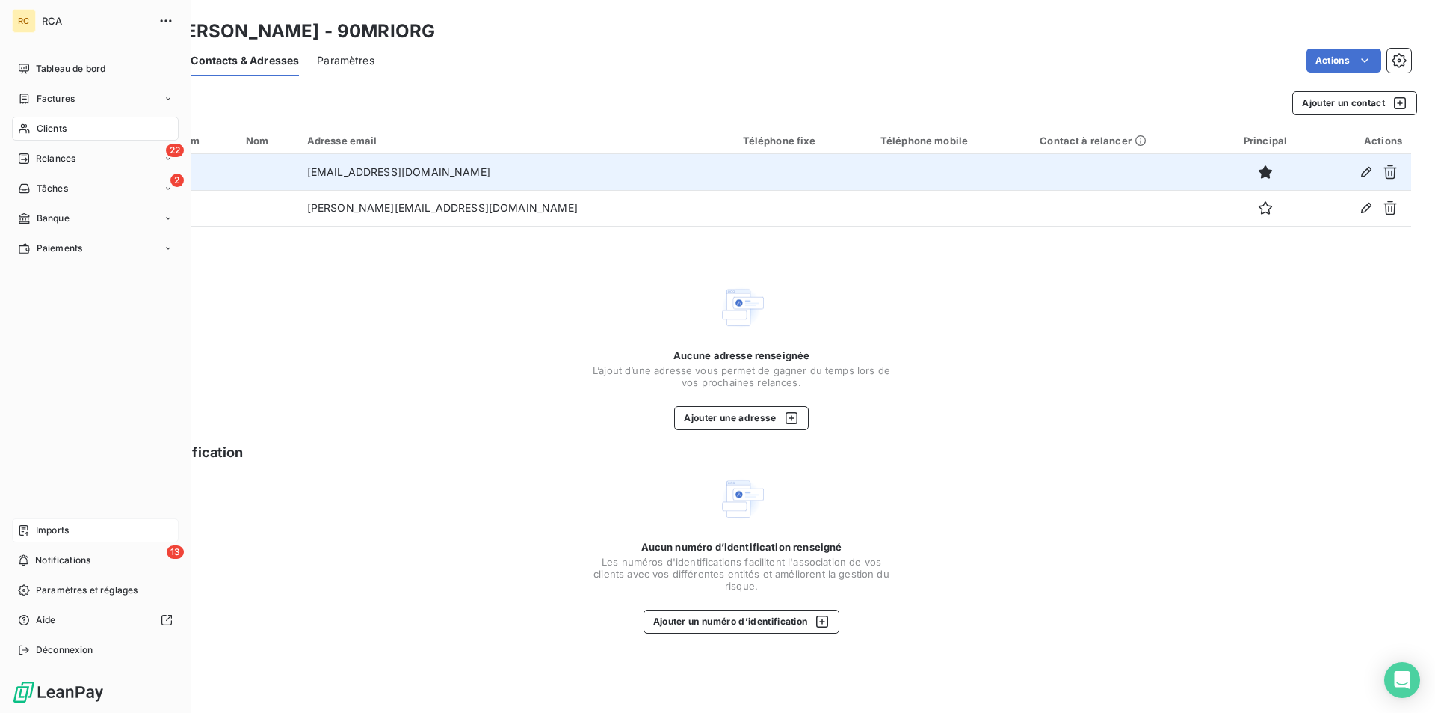
click at [38, 521] on div "Imports" at bounding box center [95, 530] width 167 height 24
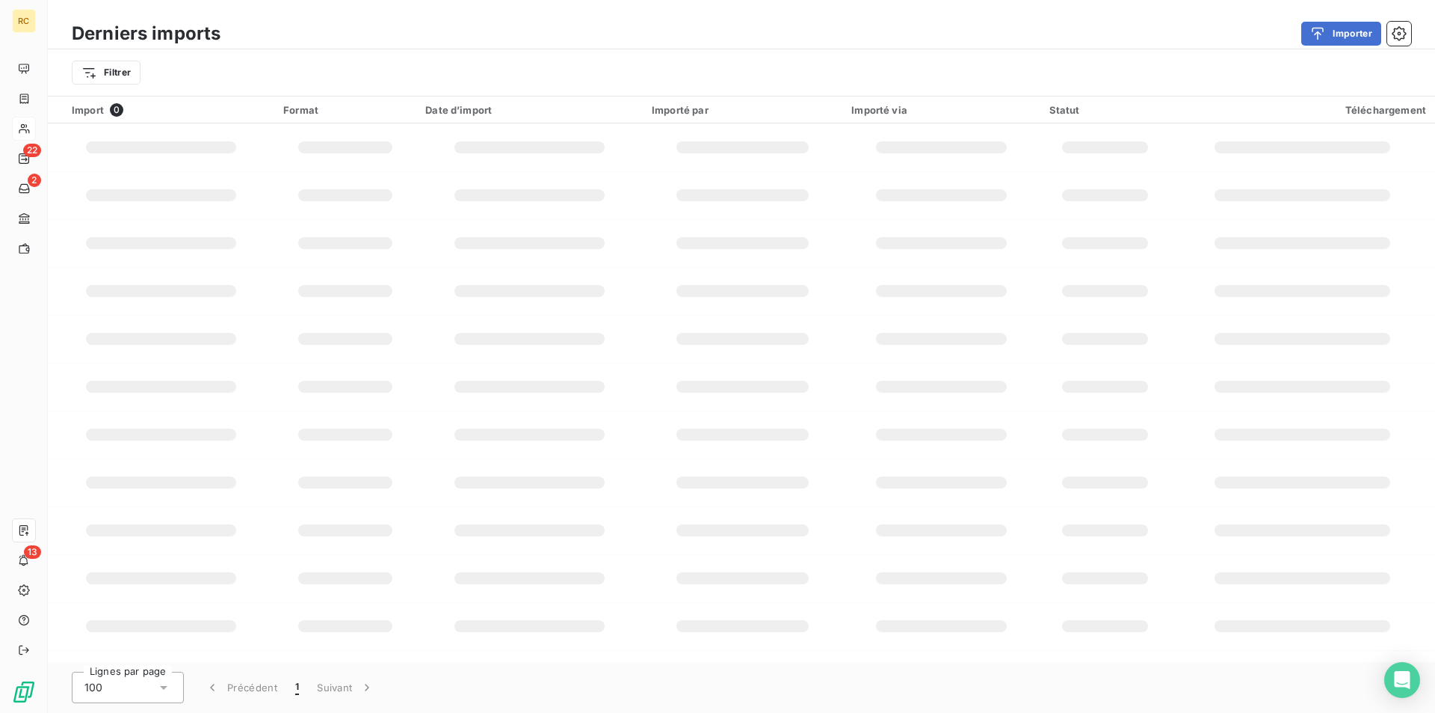
drag, startPoint x: 1355, startPoint y: 13, endPoint x: 1270, endPoint y: 74, distance: 105.2
click at [1356, 13] on div "Derniers imports Importer Filtrer" at bounding box center [742, 48] width 1388 height 96
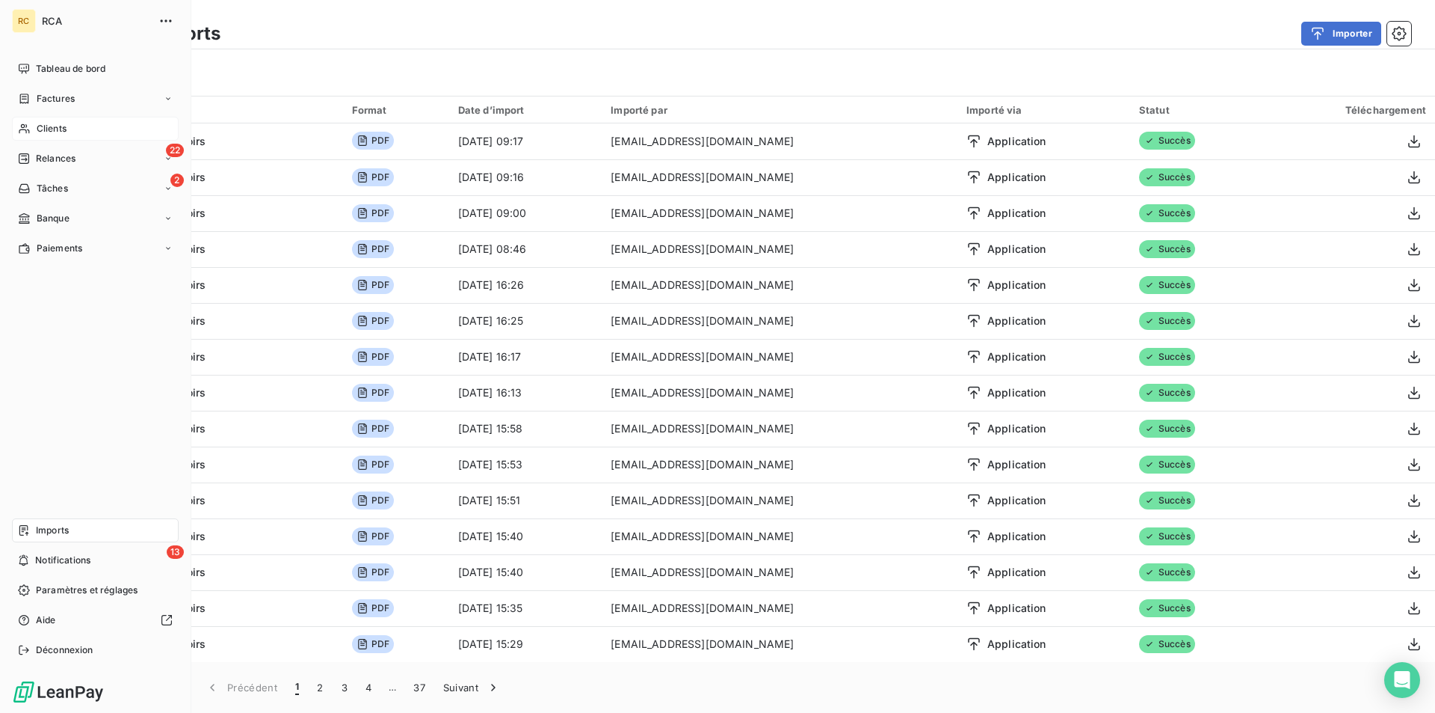
click at [61, 527] on span "Imports" at bounding box center [52, 529] width 33 height 13
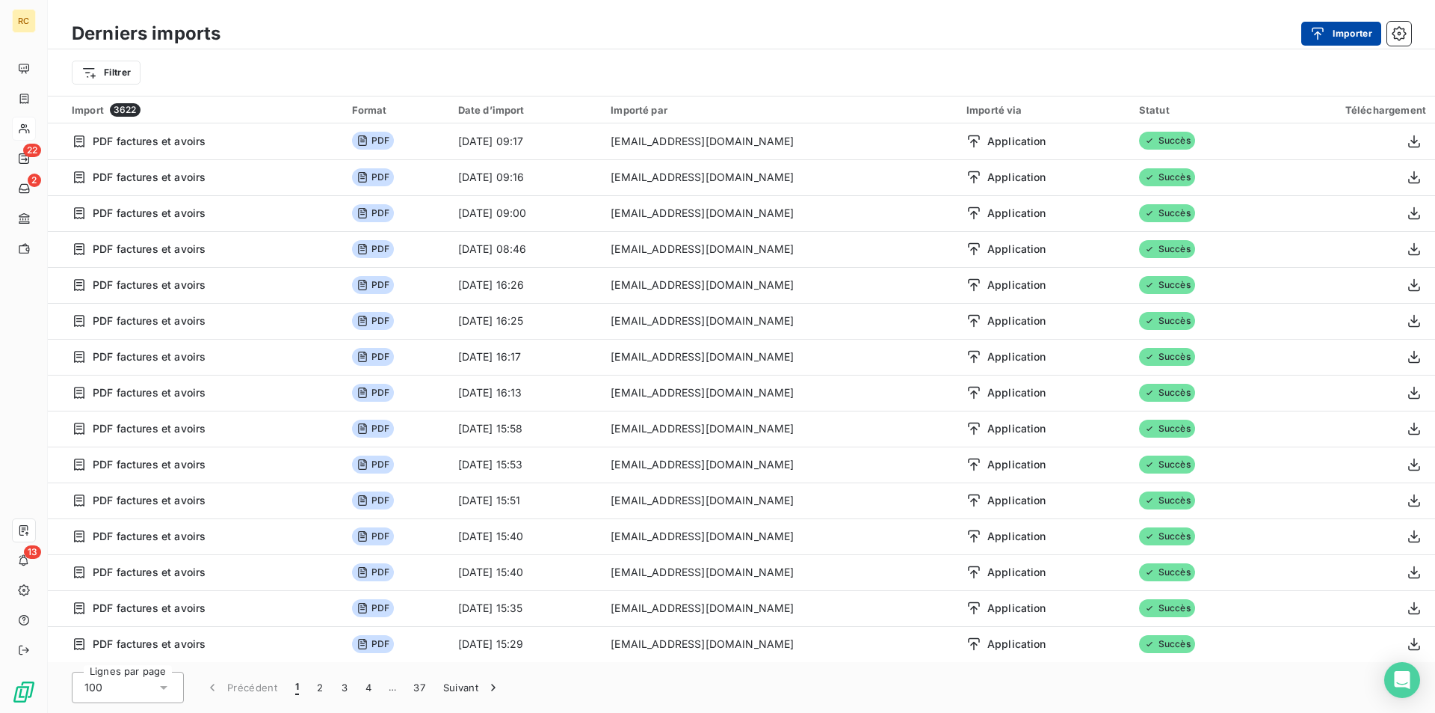
click at [1343, 31] on button "Importer" at bounding box center [1342, 34] width 80 height 24
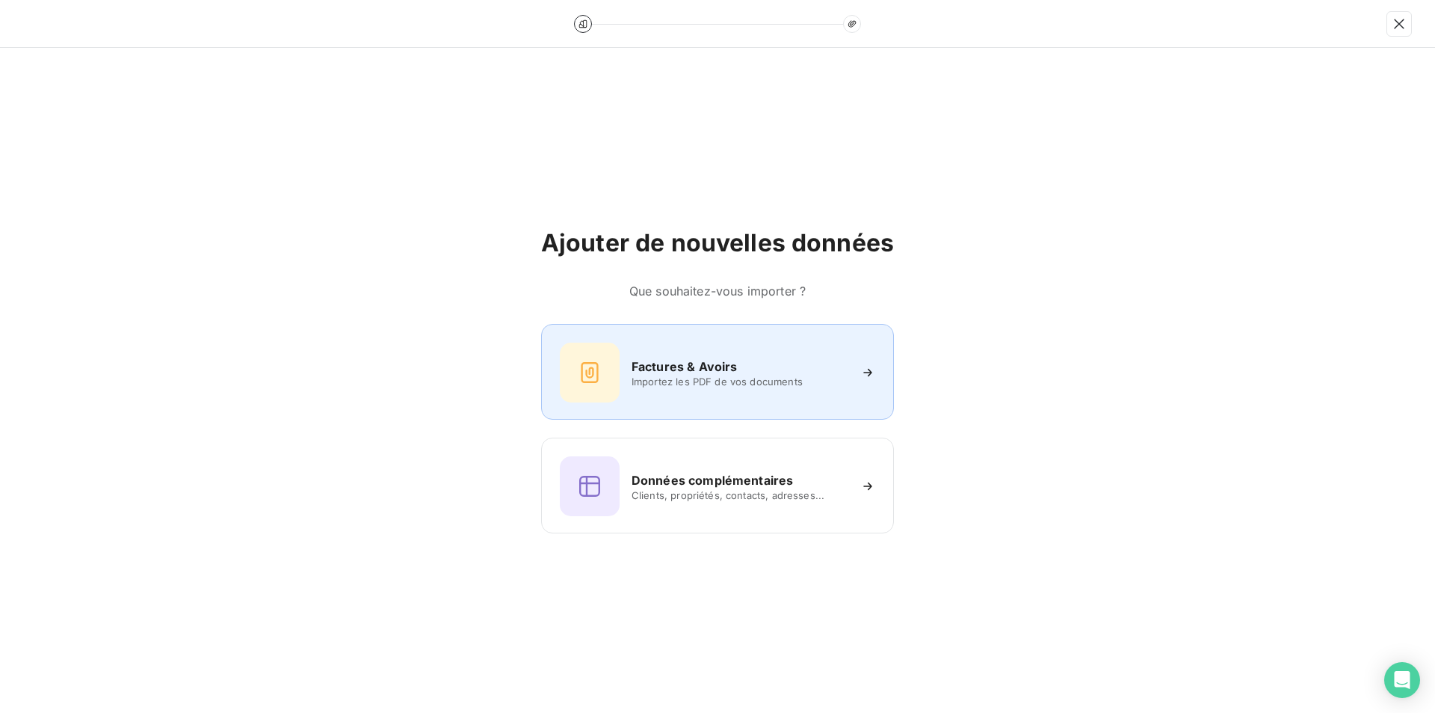
click at [753, 345] on div "Factures & Avoirs Importez les PDF de vos documents" at bounding box center [718, 372] width 316 height 60
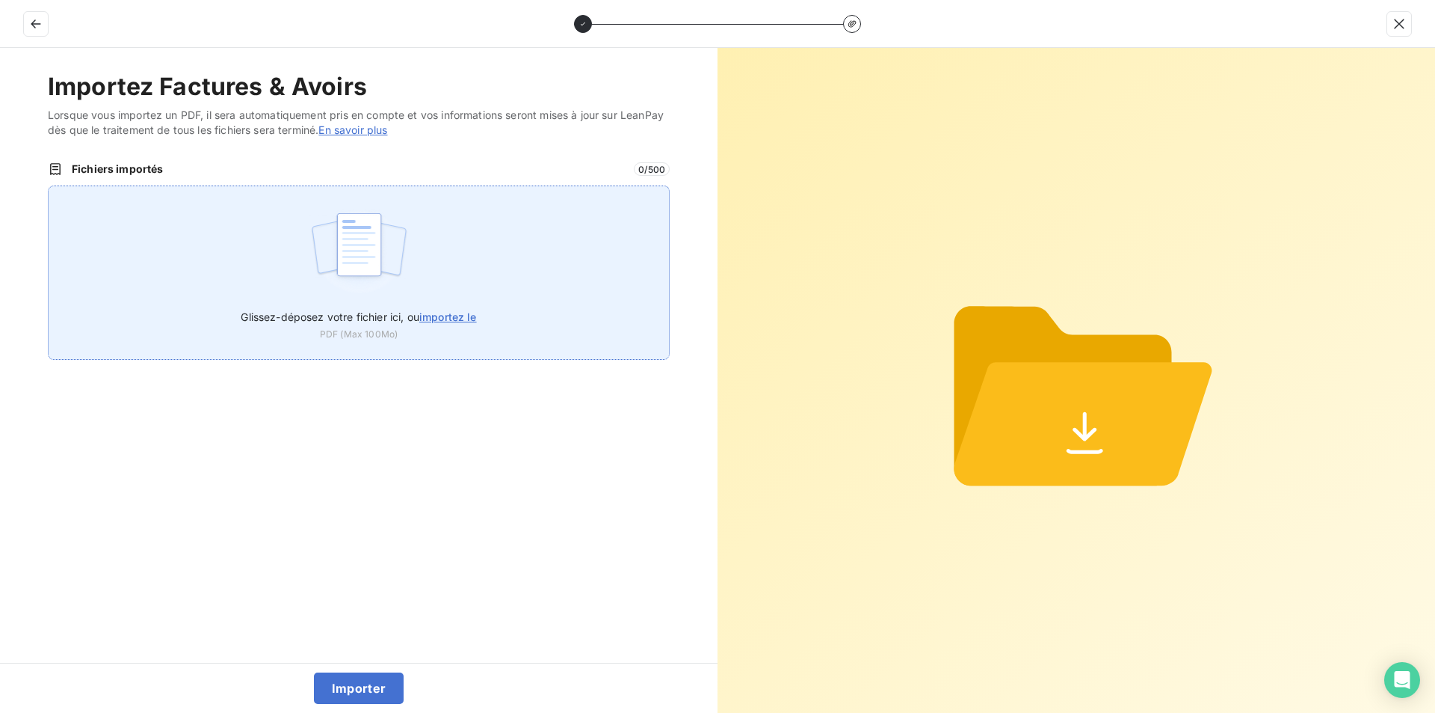
click at [440, 312] on span "importez le" at bounding box center [448, 316] width 58 height 13
click at [49, 186] on input "Glissez-déposez votre fichier ici, ou importez le" at bounding box center [48, 185] width 1 height 1
type input "C:\fakepath\FC39058.pdf"
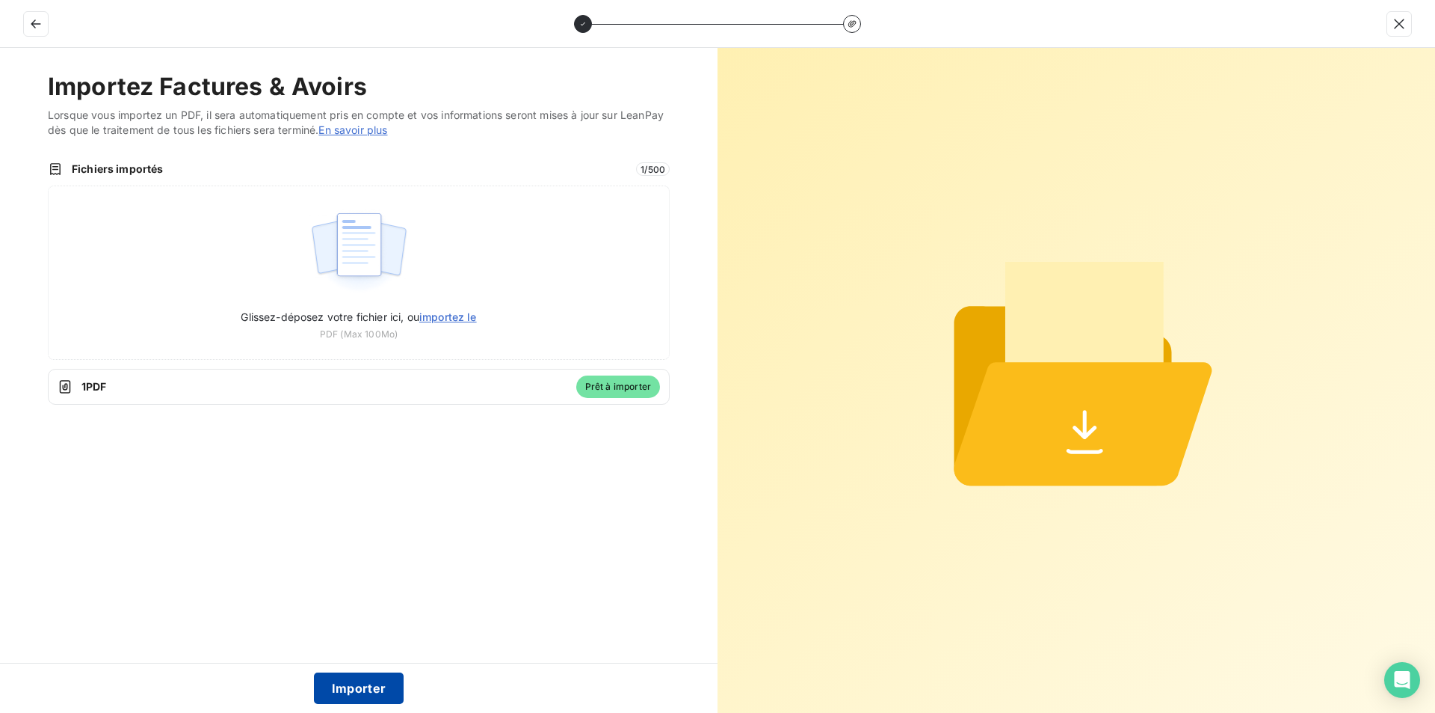
drag, startPoint x: 363, startPoint y: 687, endPoint x: 363, endPoint y: 680, distance: 7.5
click at [363, 686] on button "Importer" at bounding box center [359, 687] width 90 height 31
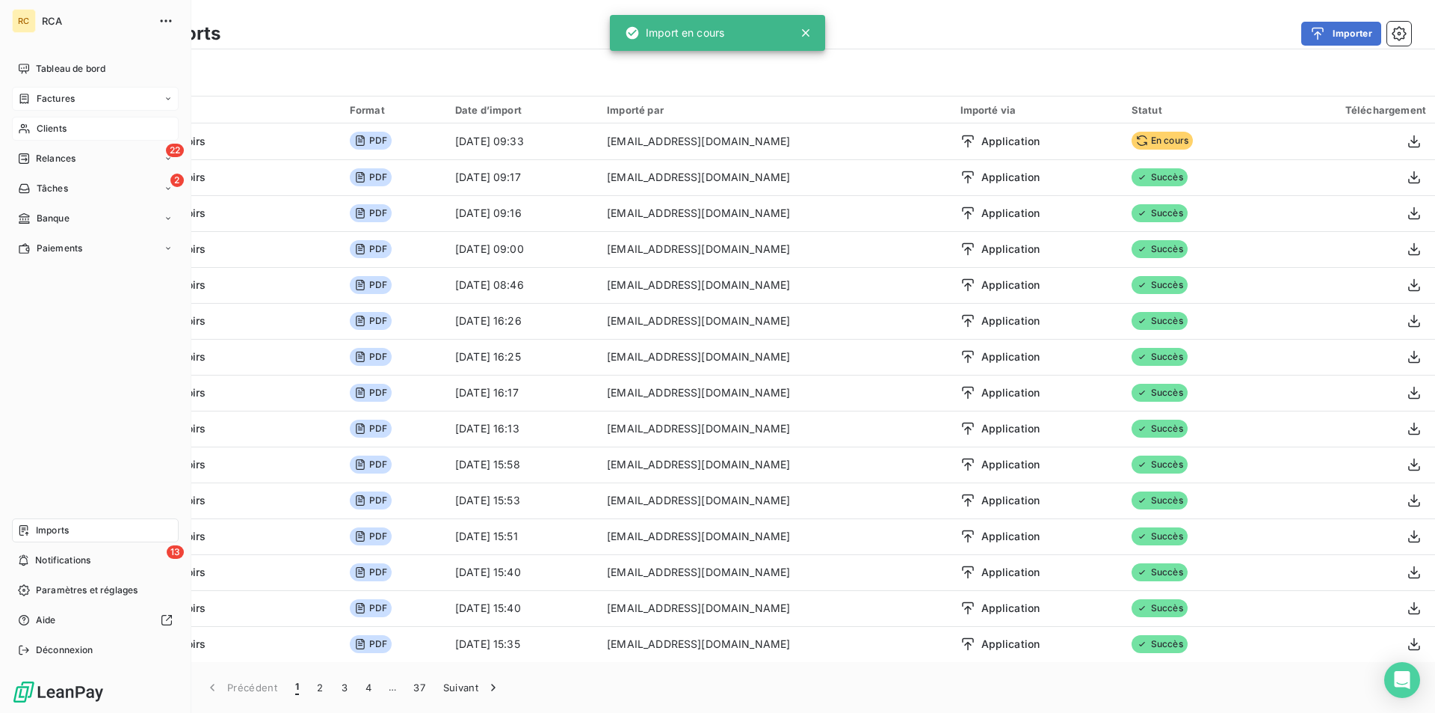
click at [43, 93] on span "Factures" at bounding box center [56, 98] width 38 height 13
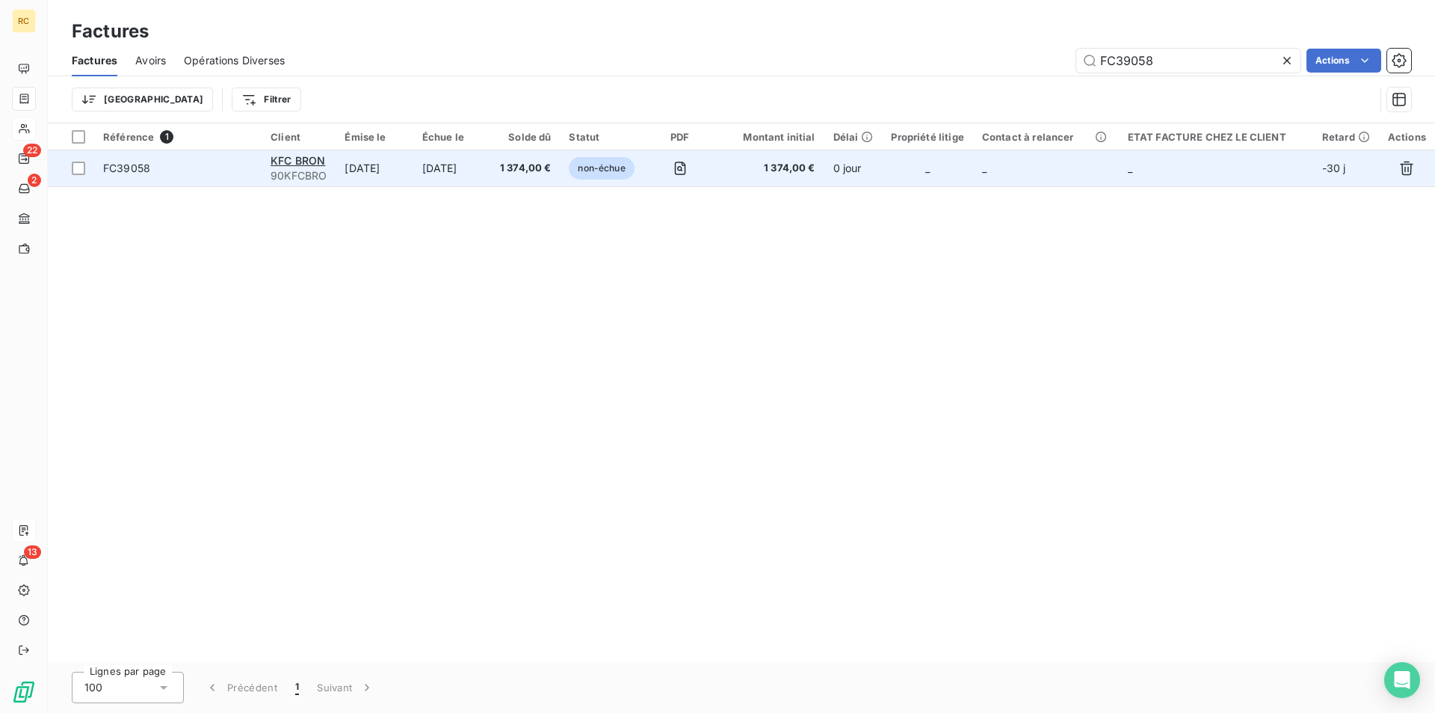
click at [123, 175] on div "FC39058" at bounding box center [126, 168] width 47 height 15
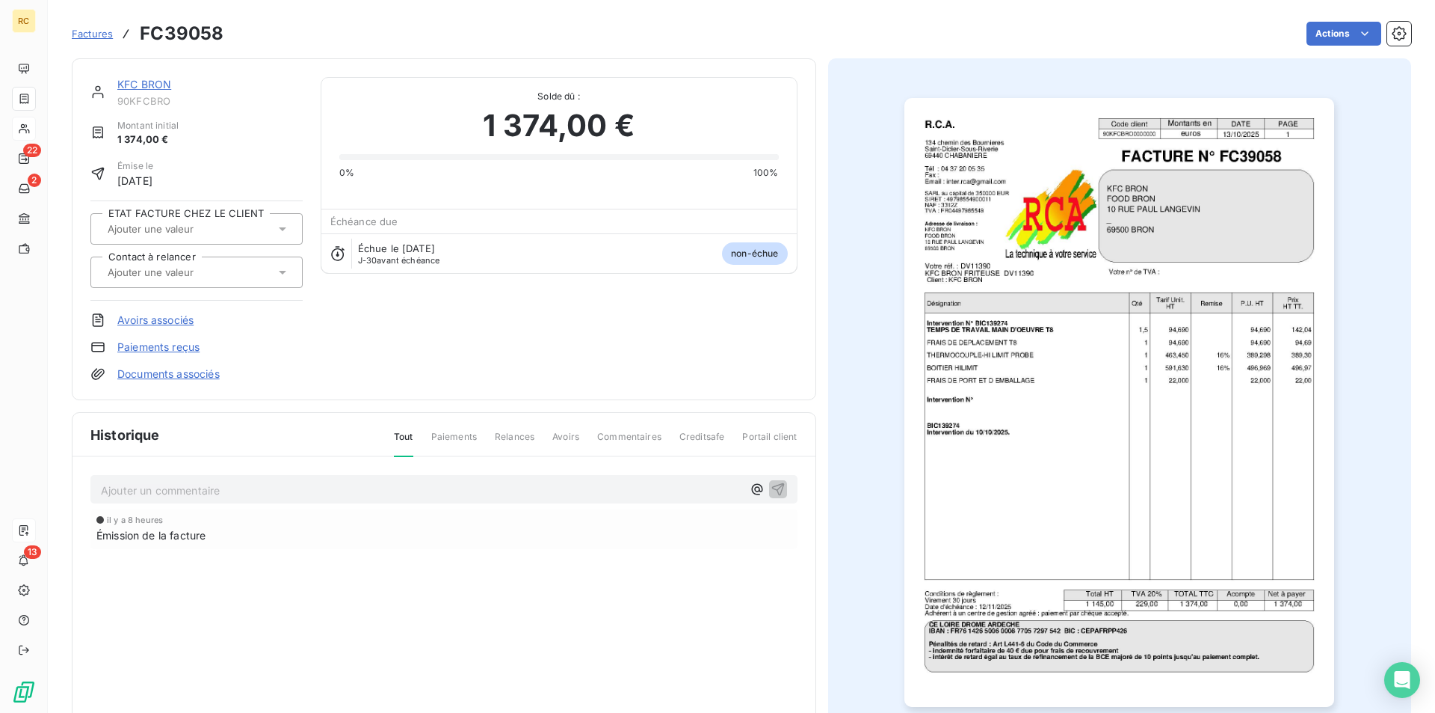
click at [203, 374] on link "Documents associés" at bounding box center [168, 373] width 102 height 15
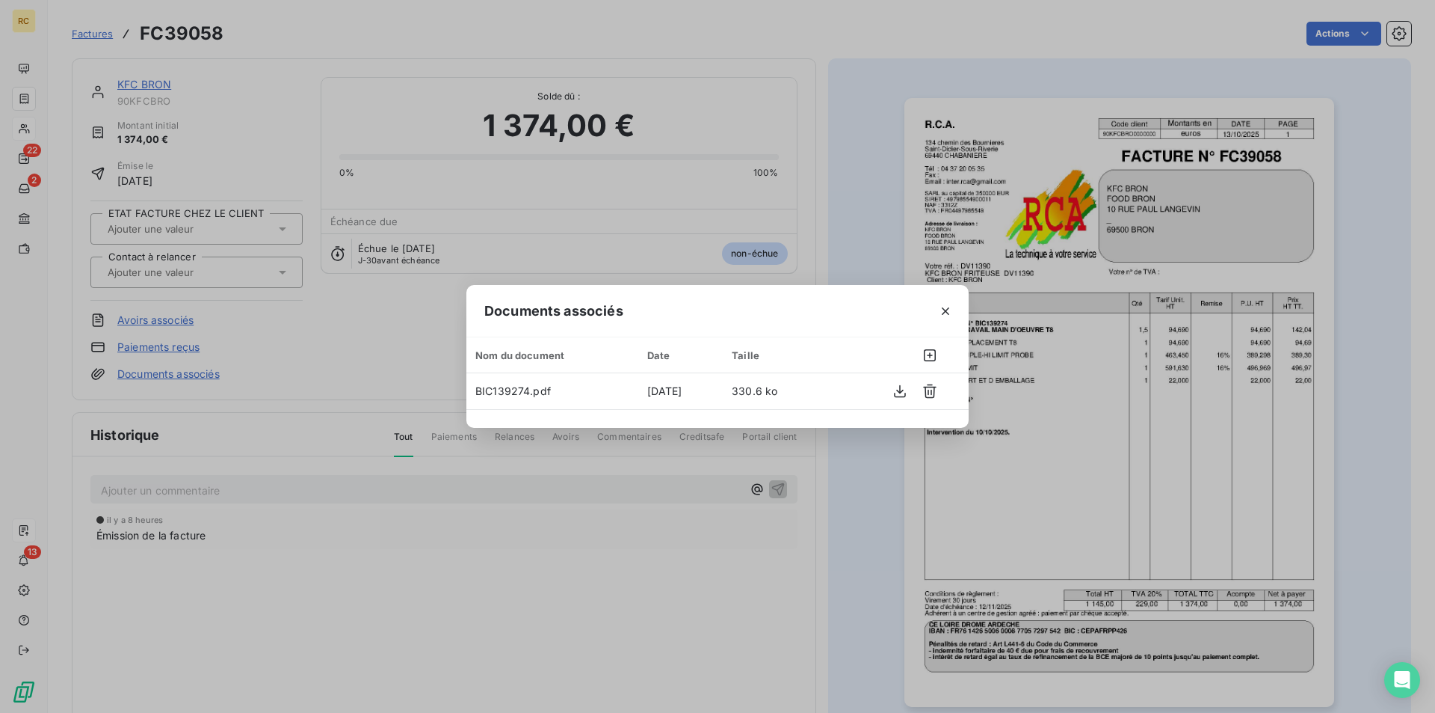
click at [843, 165] on div "Documents associés Nom du document Date Taille BIC139274.pdf 13 oct. 2025 330.6…" at bounding box center [717, 356] width 1435 height 713
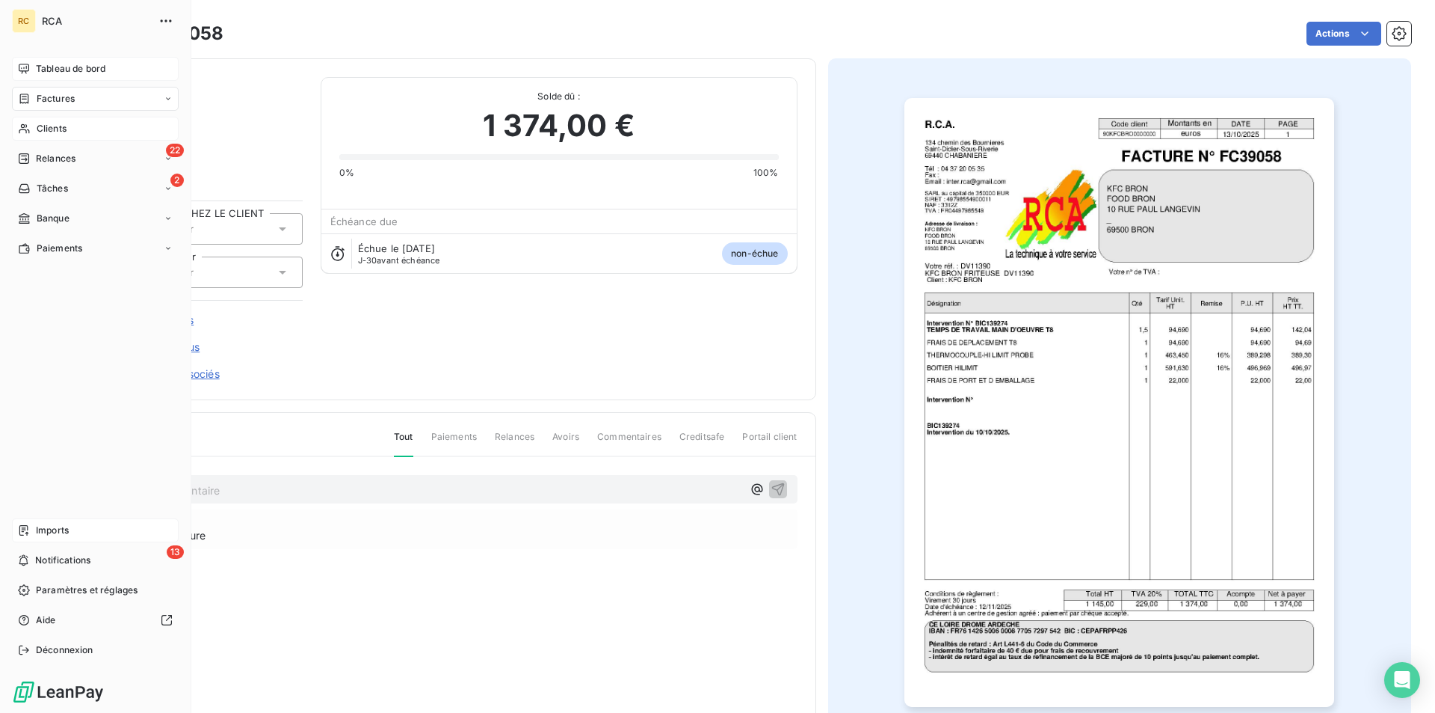
click at [46, 65] on span "Tableau de bord" at bounding box center [71, 68] width 70 height 13
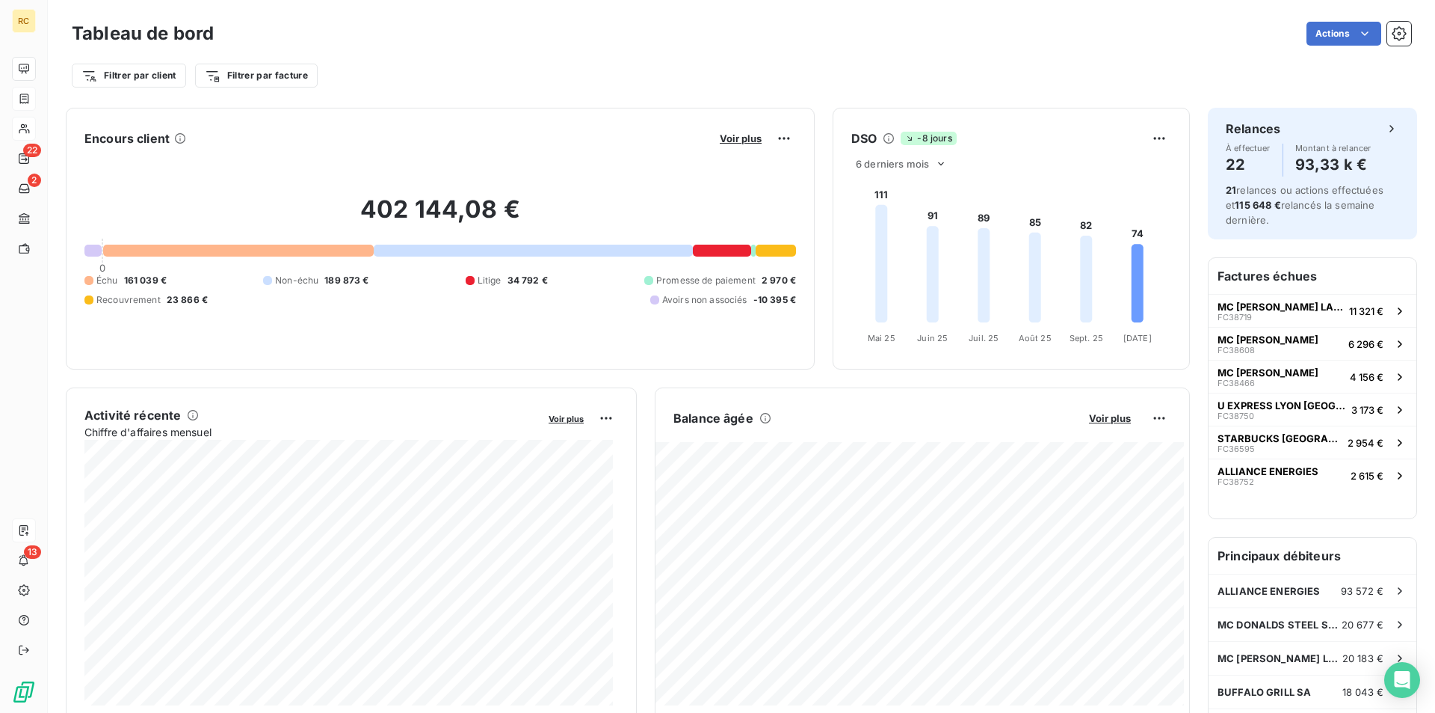
click at [600, 41] on div "Actions" at bounding box center [822, 34] width 1180 height 24
